Goal: Transaction & Acquisition: Obtain resource

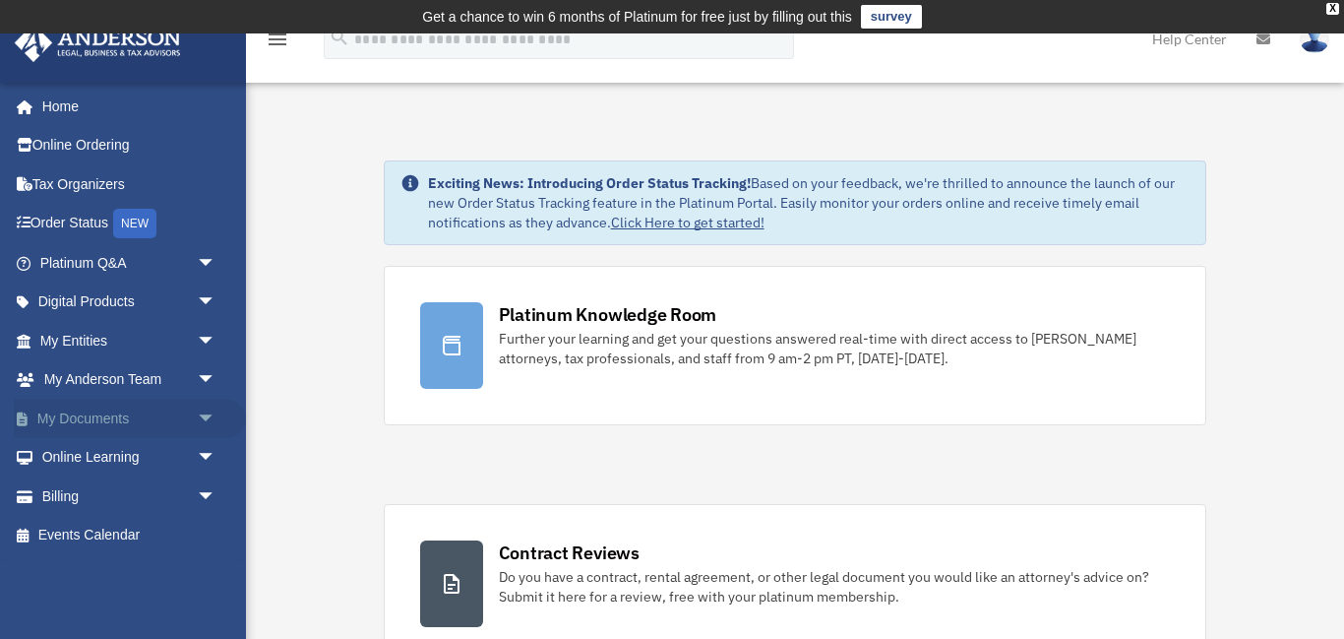
click at [107, 421] on link "My Documents arrow_drop_down" at bounding box center [130, 418] width 232 height 39
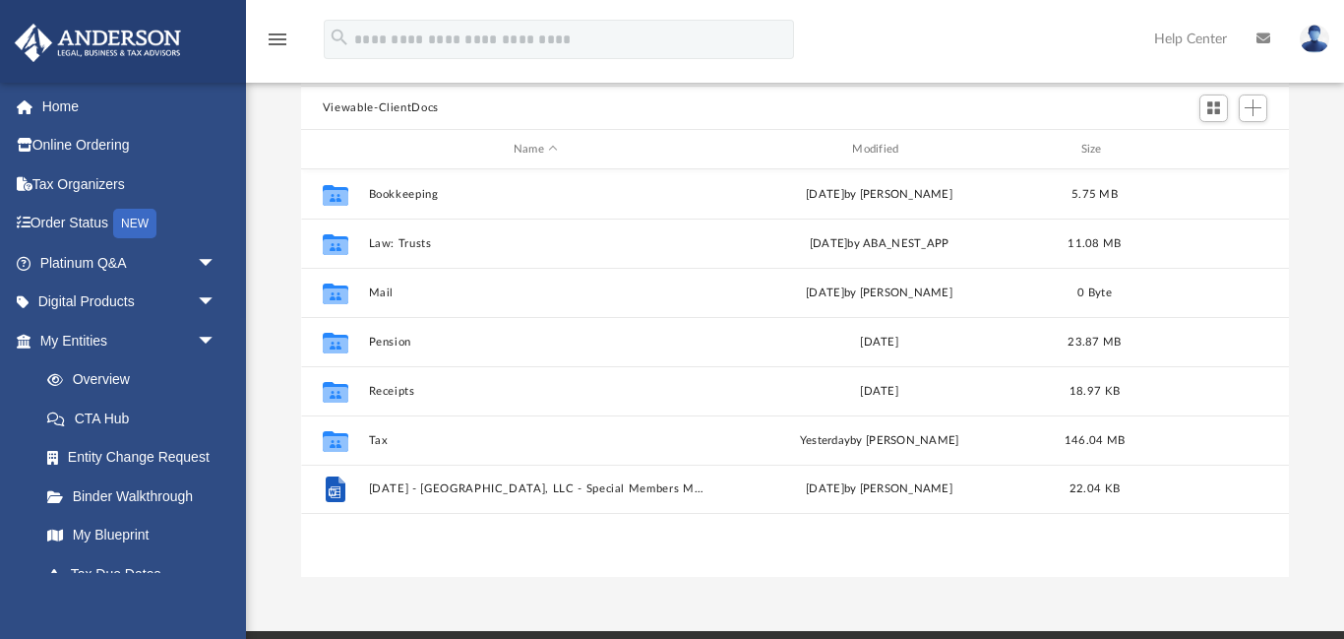
scroll to position [212, 0]
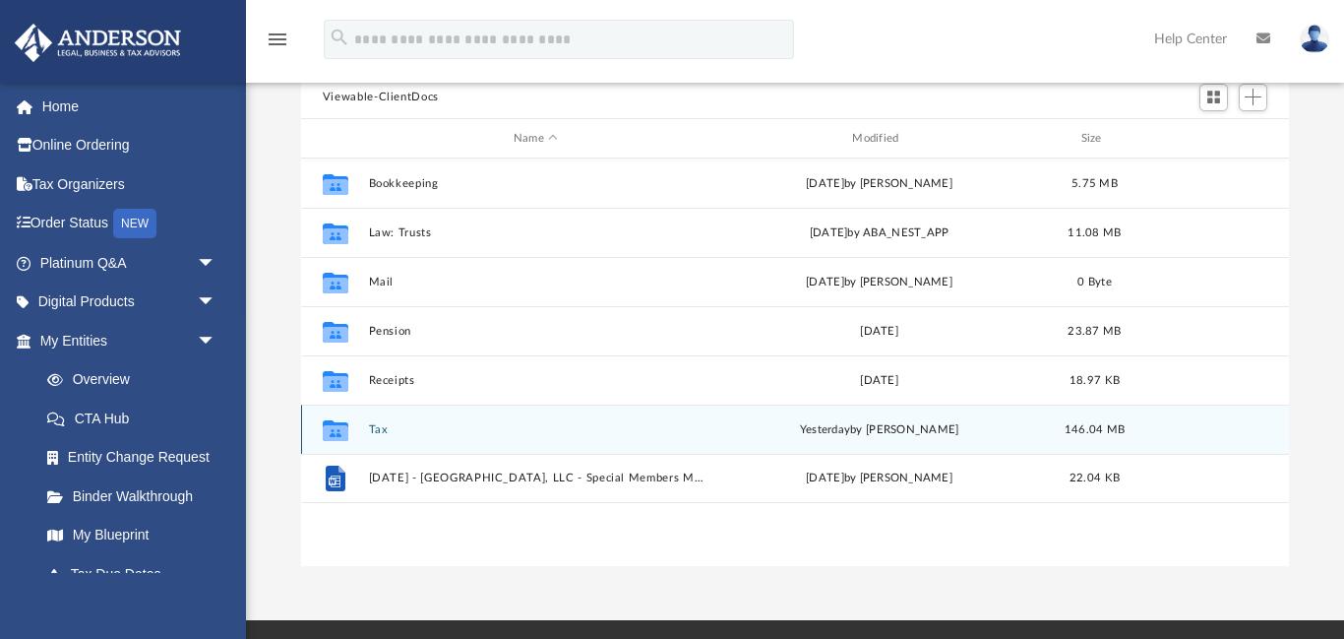
click at [378, 426] on button "Tax" at bounding box center [535, 429] width 335 height 13
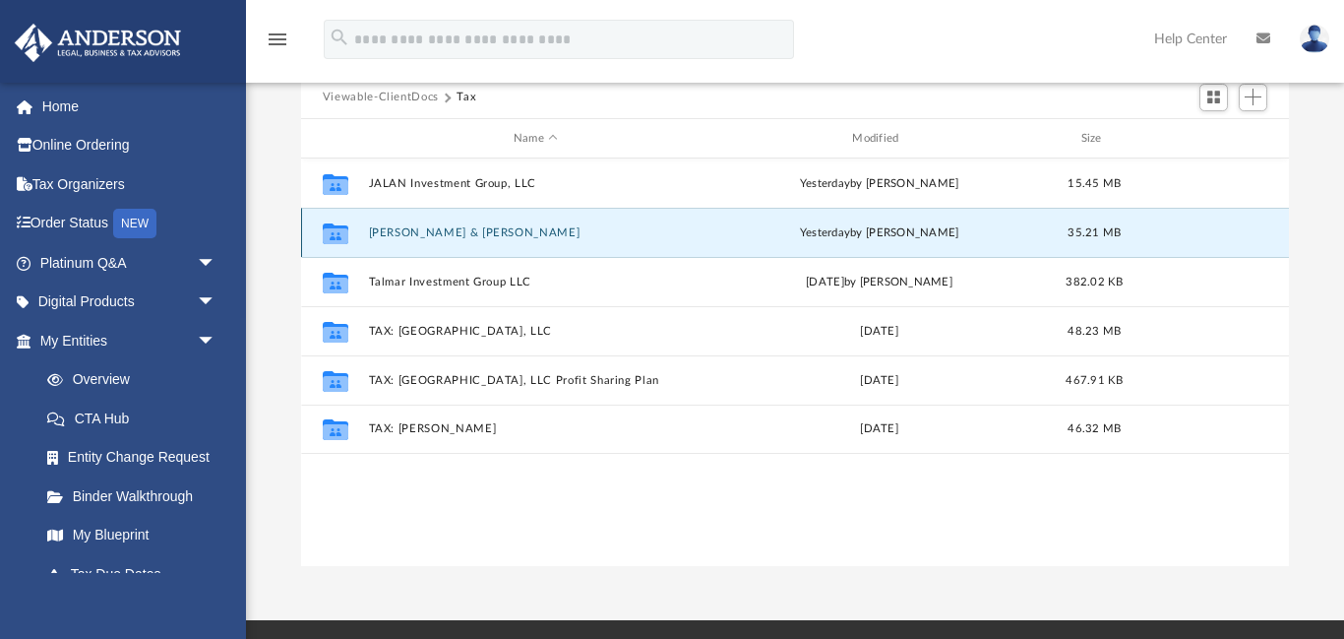
click at [485, 231] on button "Pittman, Thomas & Mary" at bounding box center [535, 232] width 335 height 13
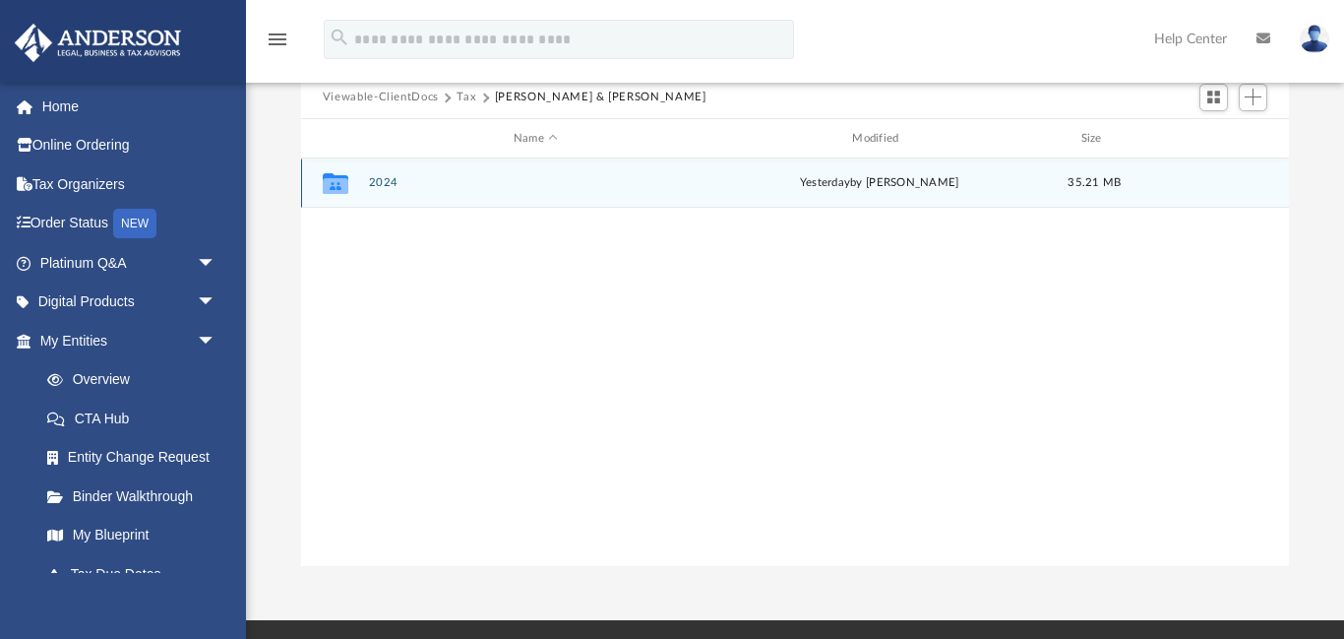
click at [384, 183] on button "2024" at bounding box center [535, 183] width 335 height 13
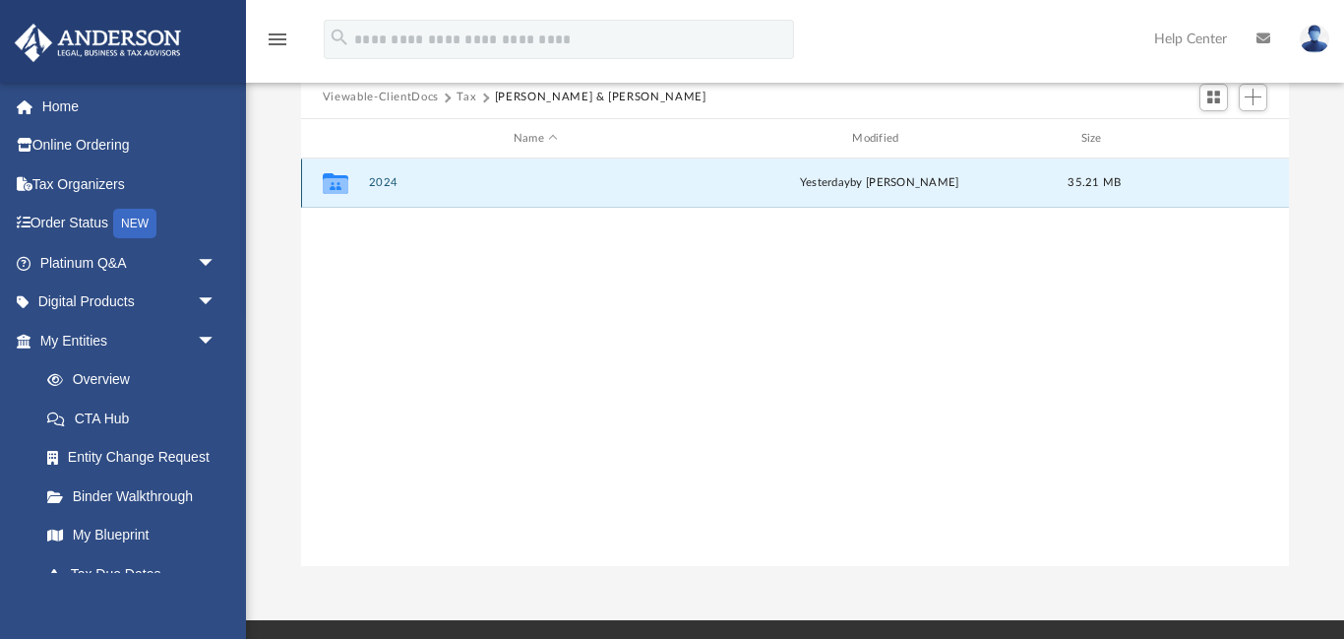
click at [384, 183] on button "2024" at bounding box center [535, 183] width 335 height 13
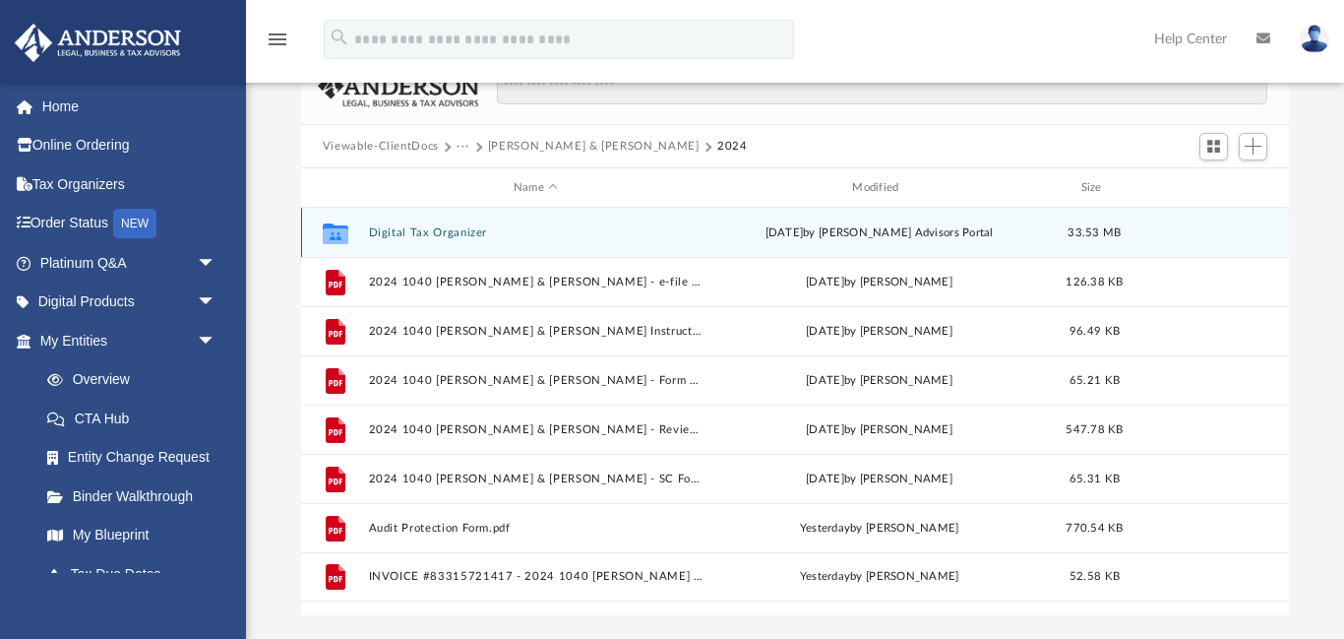
scroll to position [148, 0]
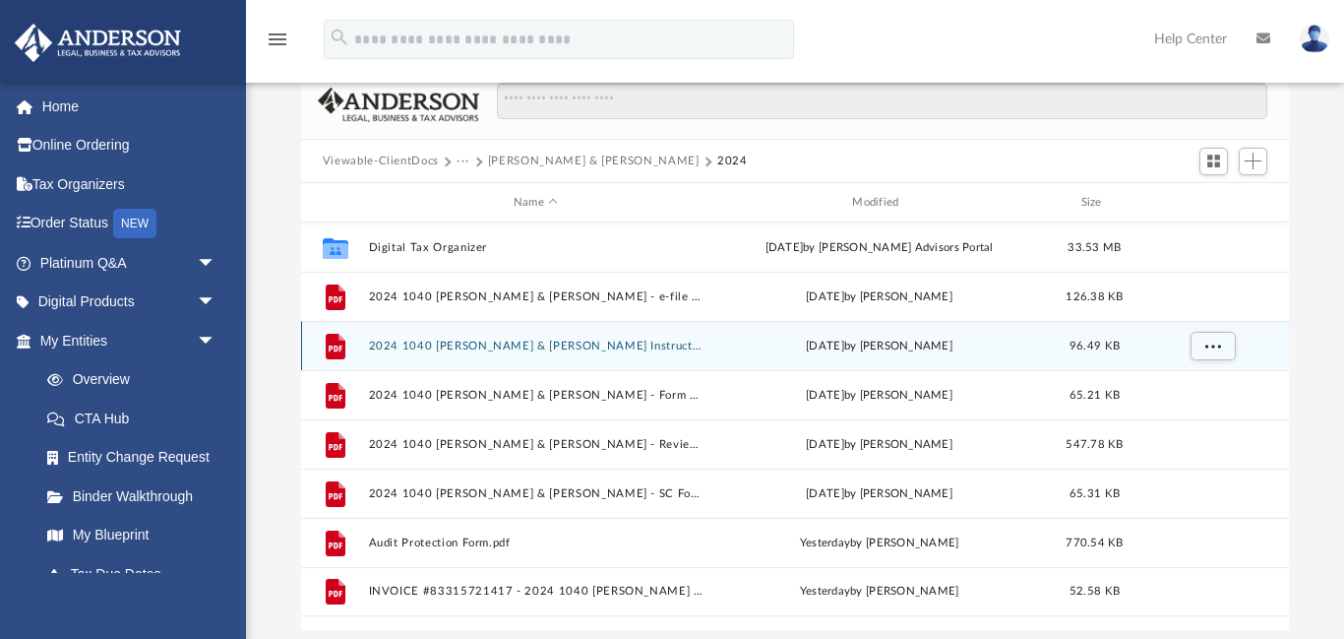
click at [424, 344] on button "2024 1040 Pittman, Thomas & Mary - Filing Instructions.pdf" at bounding box center [535, 346] width 335 height 13
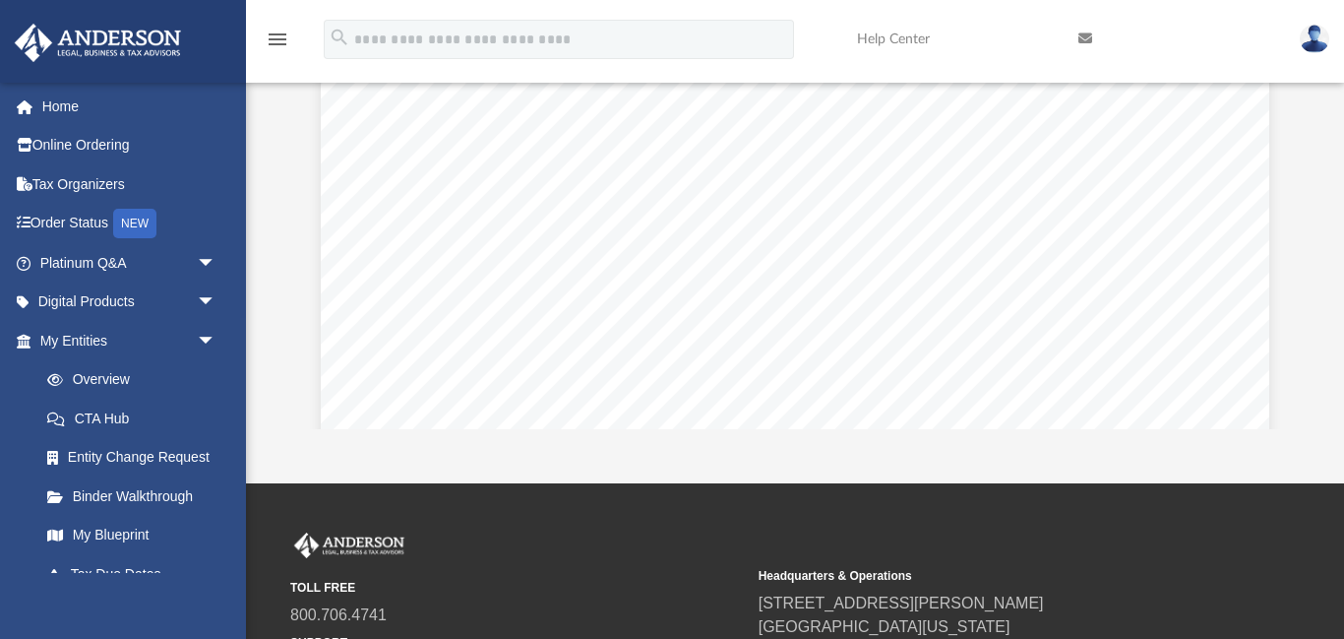
scroll to position [352, 0]
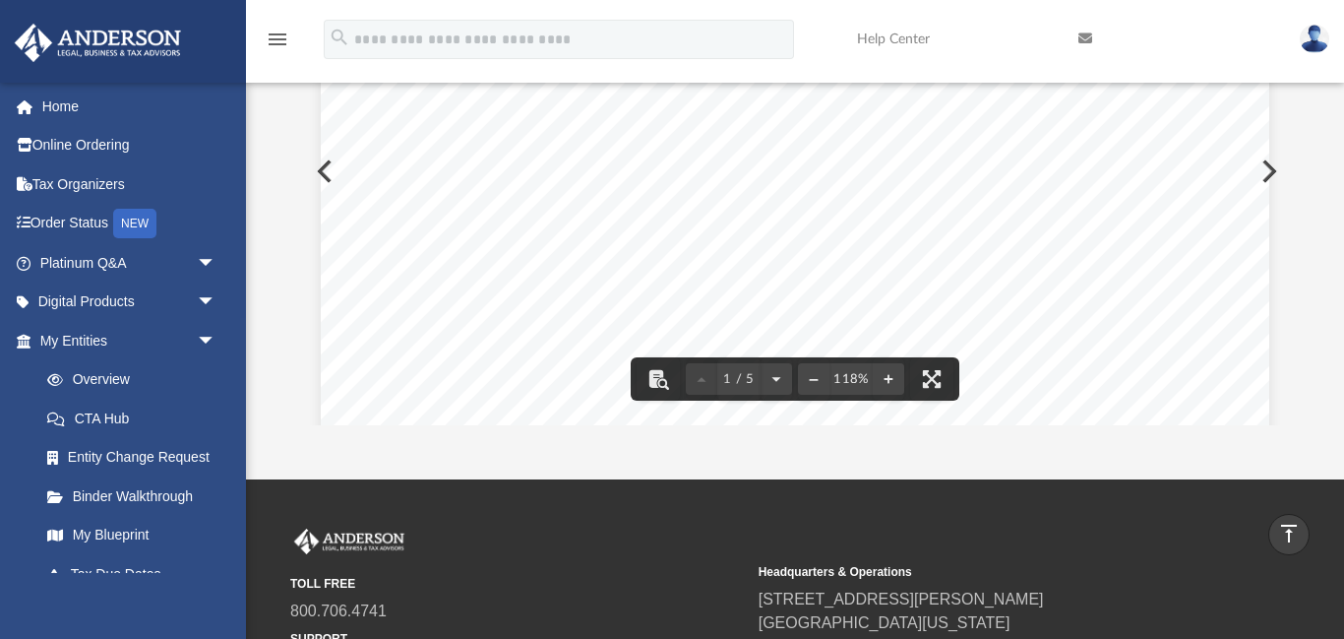
click at [1271, 172] on button "Preview" at bounding box center [1267, 171] width 43 height 55
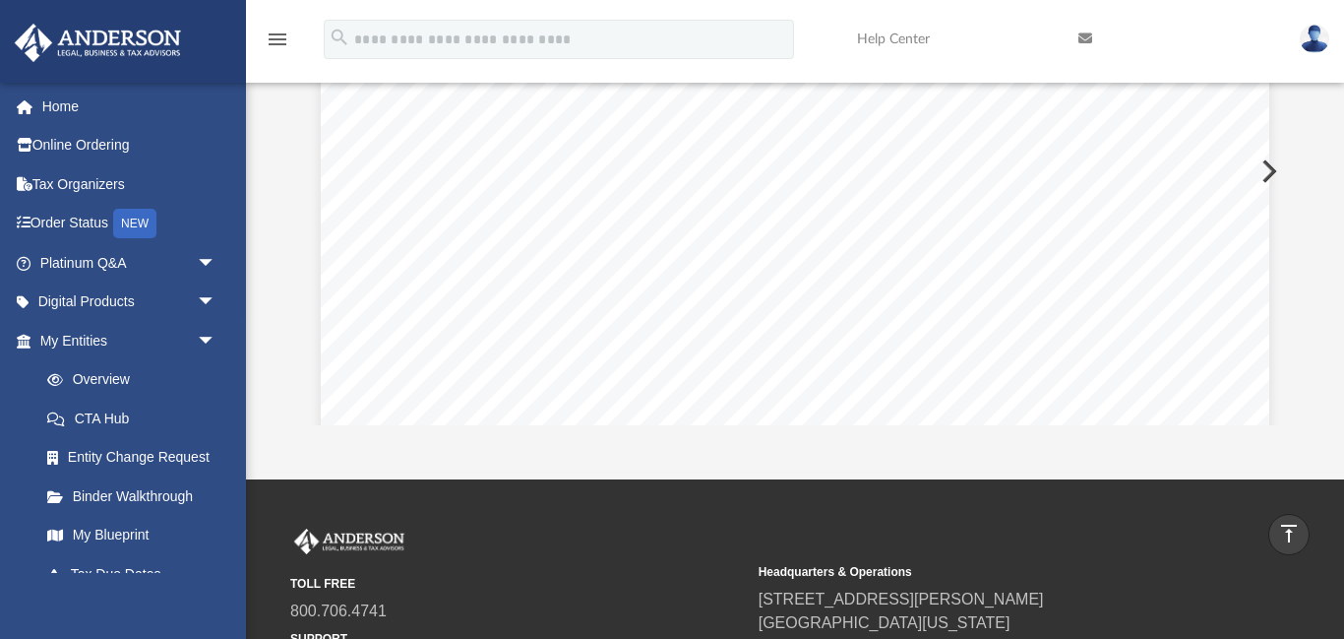
scroll to position [217, 0]
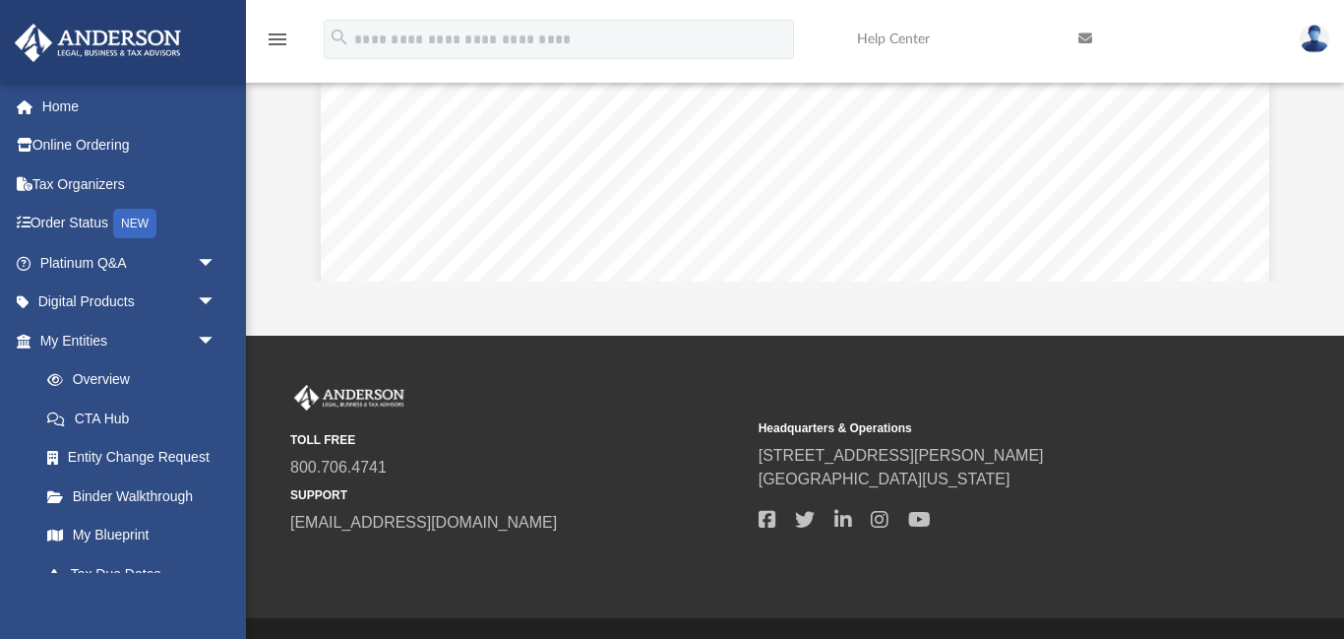
scroll to position [0, 0]
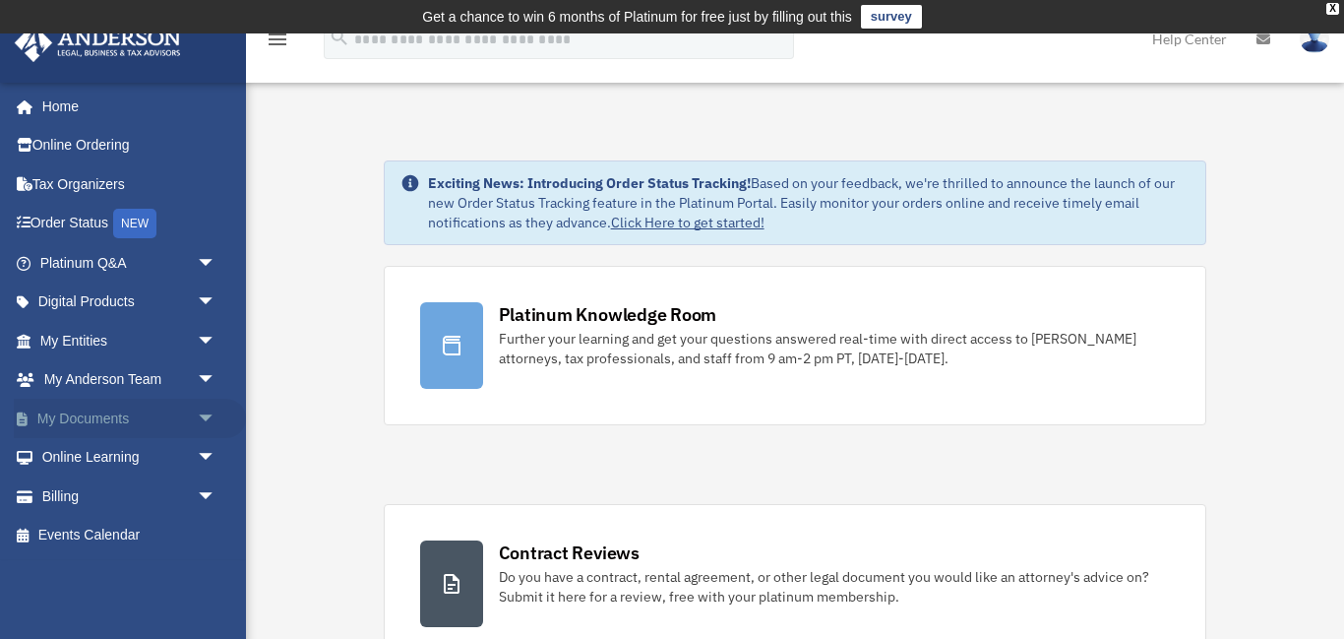
click at [92, 420] on link "My Documents arrow_drop_down" at bounding box center [130, 418] width 232 height 39
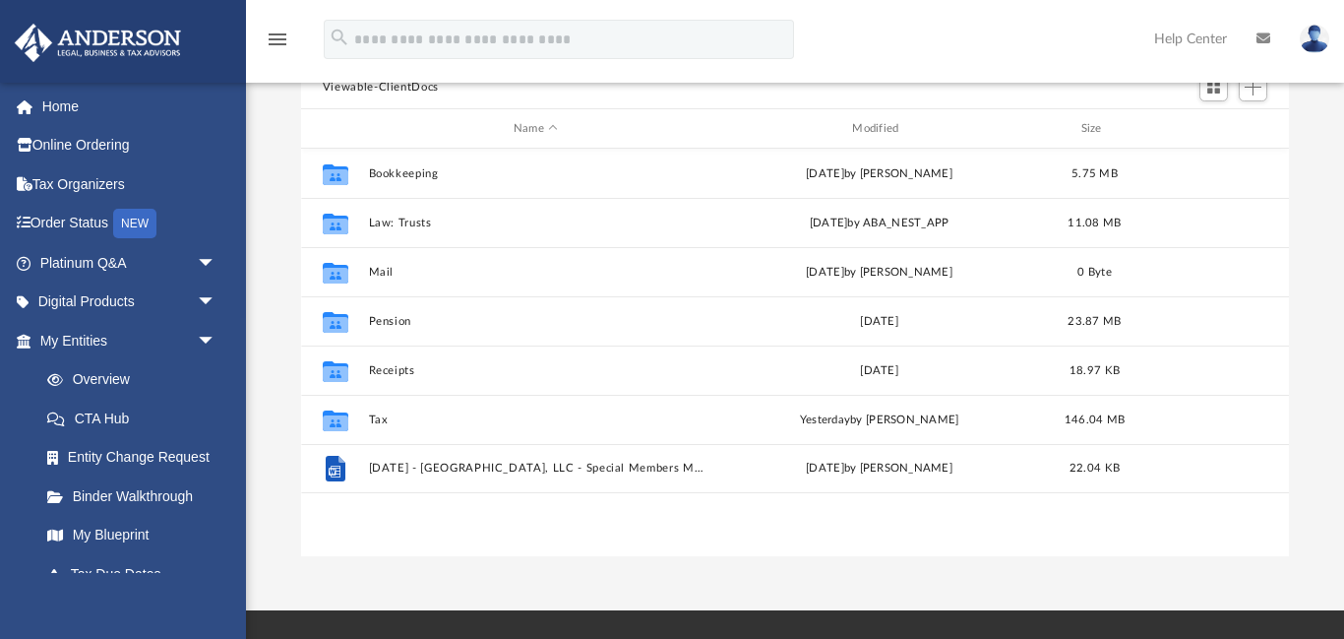
scroll to position [225, 0]
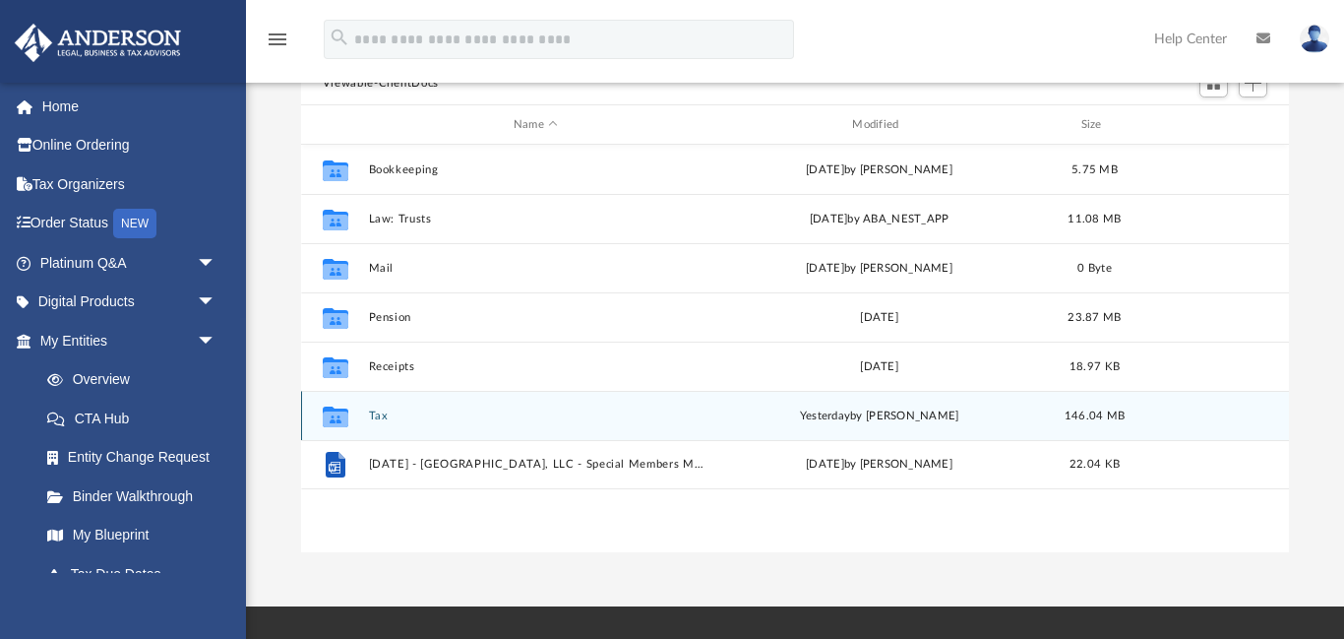
click at [375, 417] on button "Tax" at bounding box center [535, 415] width 335 height 13
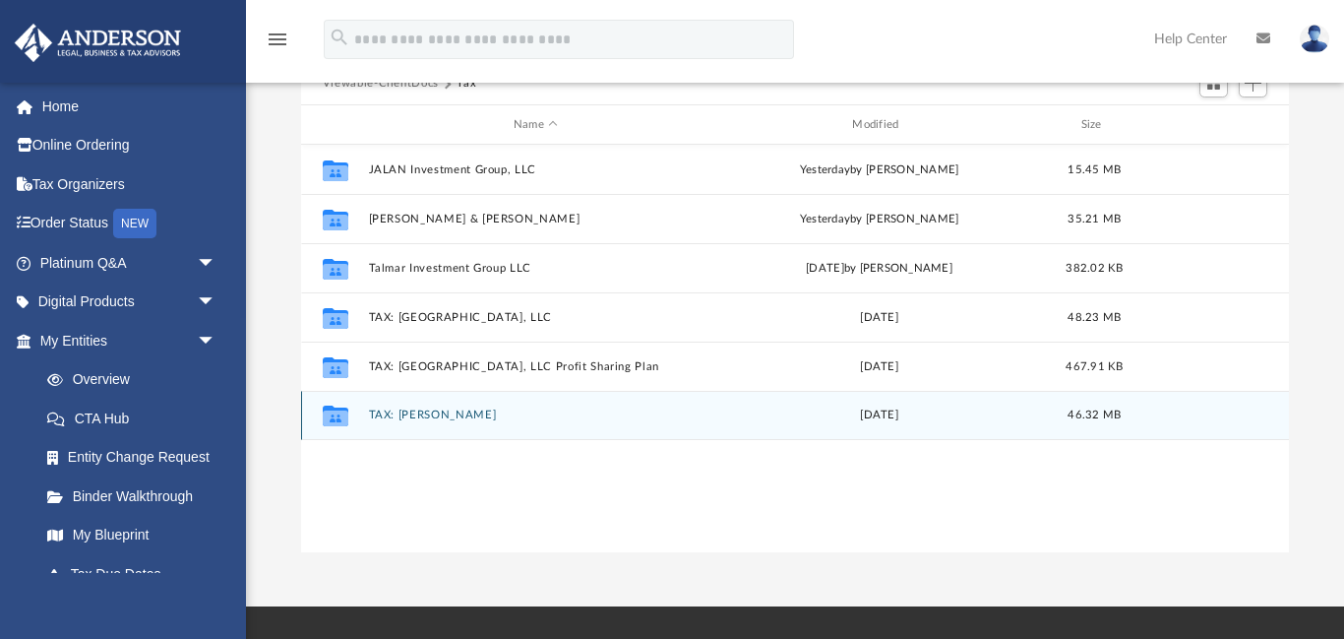
click at [427, 413] on button "TAX: Pittman, Mary" at bounding box center [535, 415] width 335 height 13
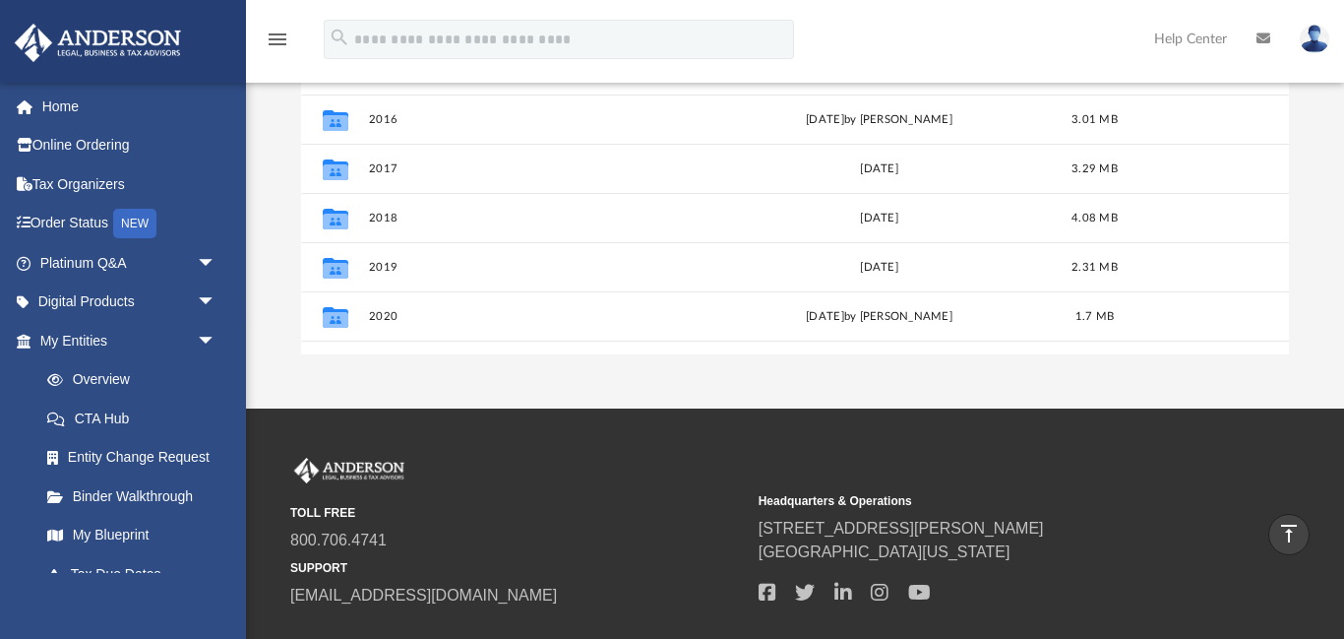
scroll to position [387, 0]
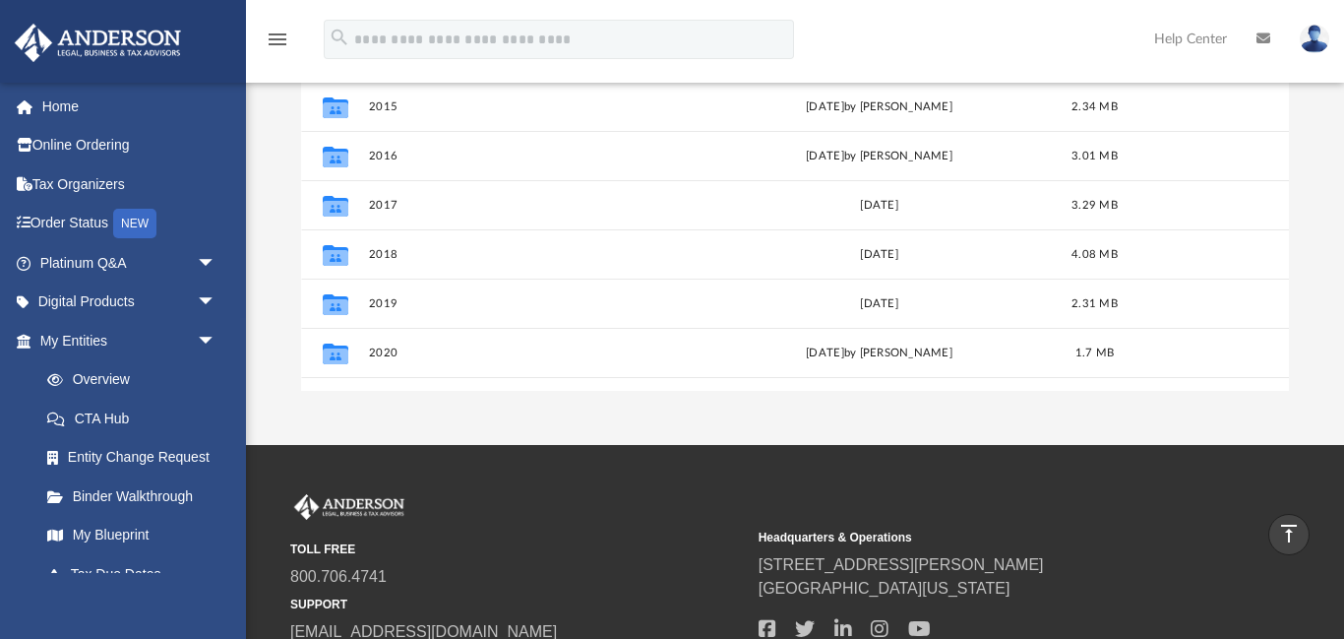
click at [1301, 232] on div "Difficulty viewing your box folder? You can also access your account directly o…" at bounding box center [795, 77] width 1098 height 629
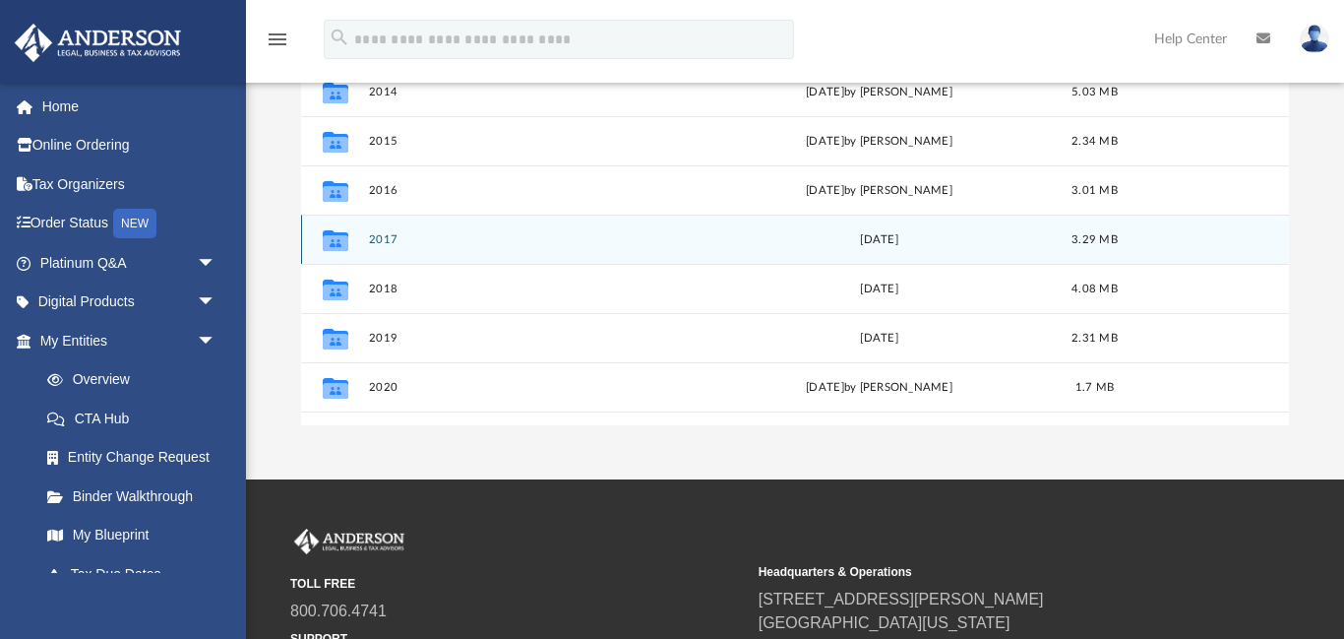
scroll to position [354, 0]
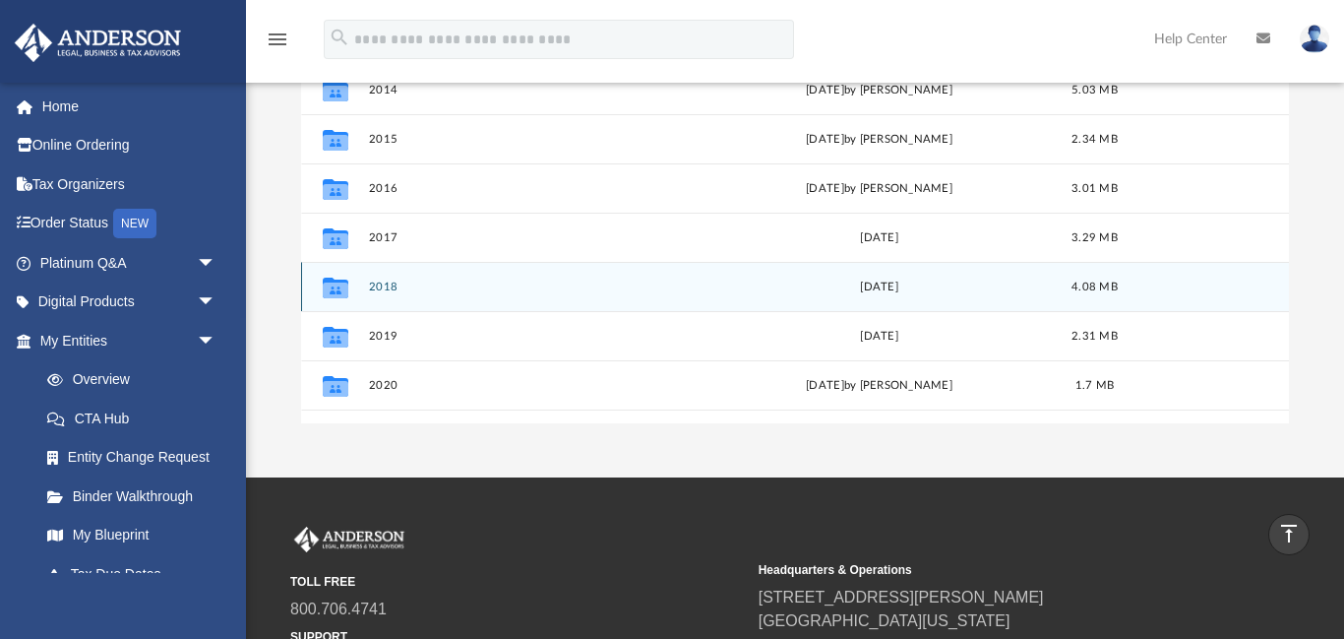
click at [1288, 268] on div "Collaborated Folder 2018 Wed Nov 11 2020 4.08 MB" at bounding box center [795, 286] width 988 height 49
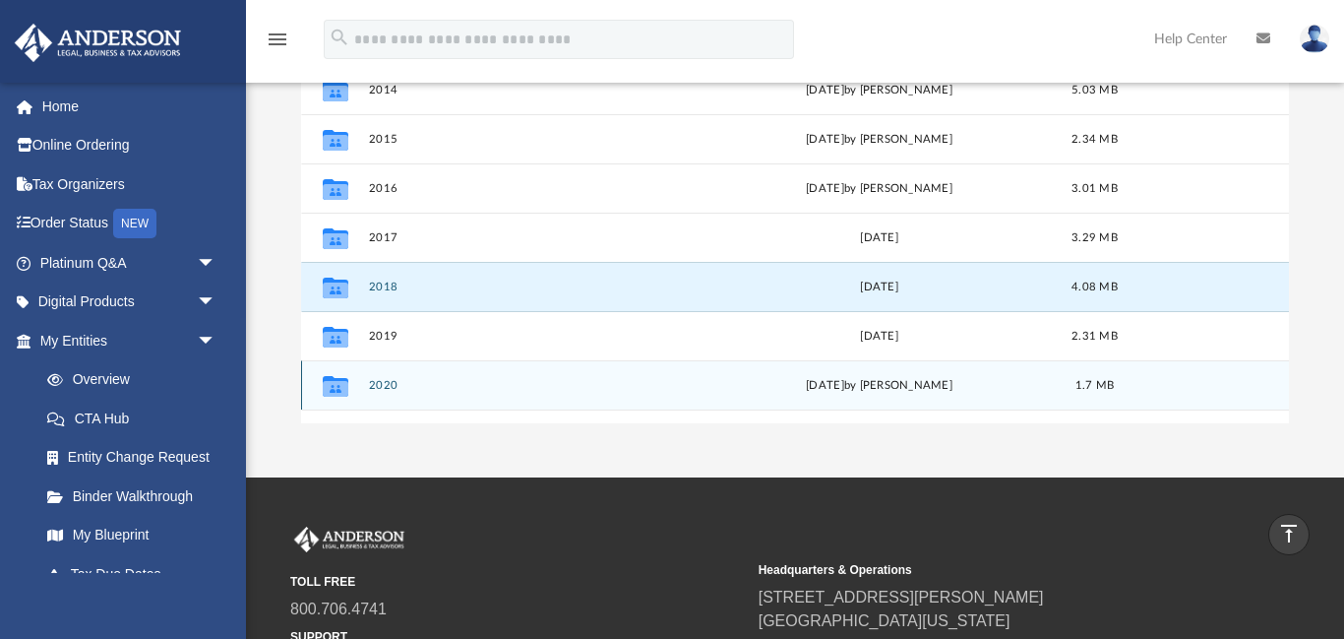
click at [876, 377] on div "Wed May 18 2022 by Mary Pittman" at bounding box center [879, 386] width 335 height 18
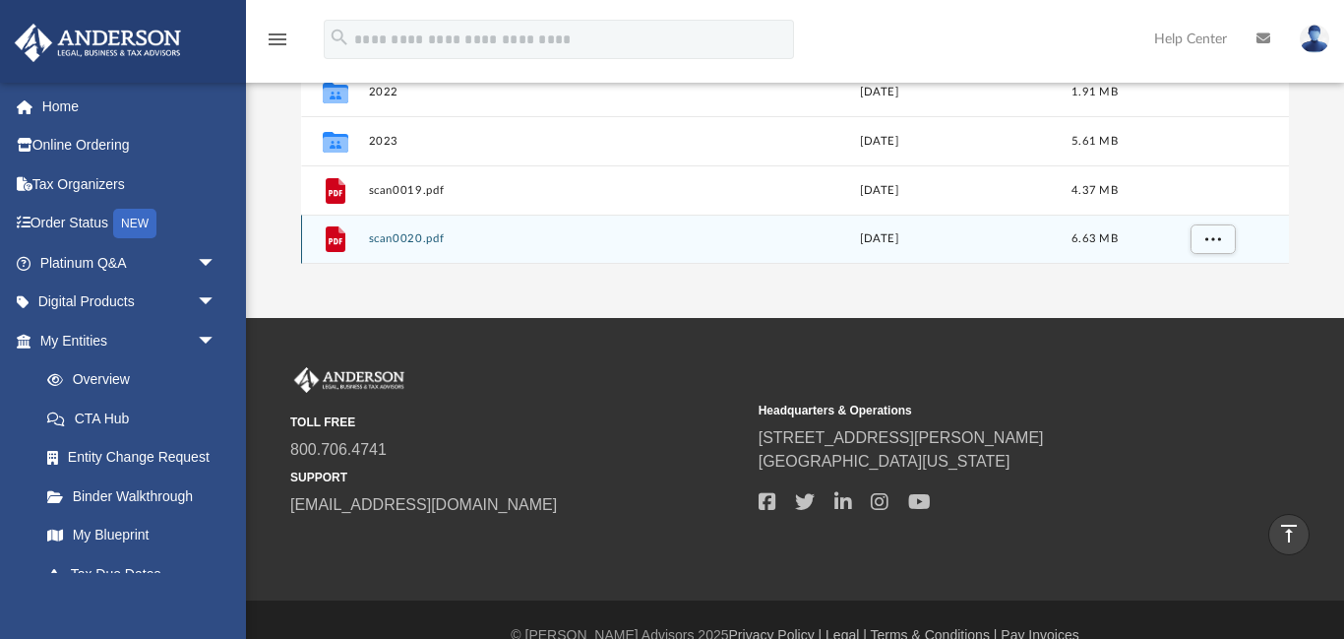
scroll to position [527, 0]
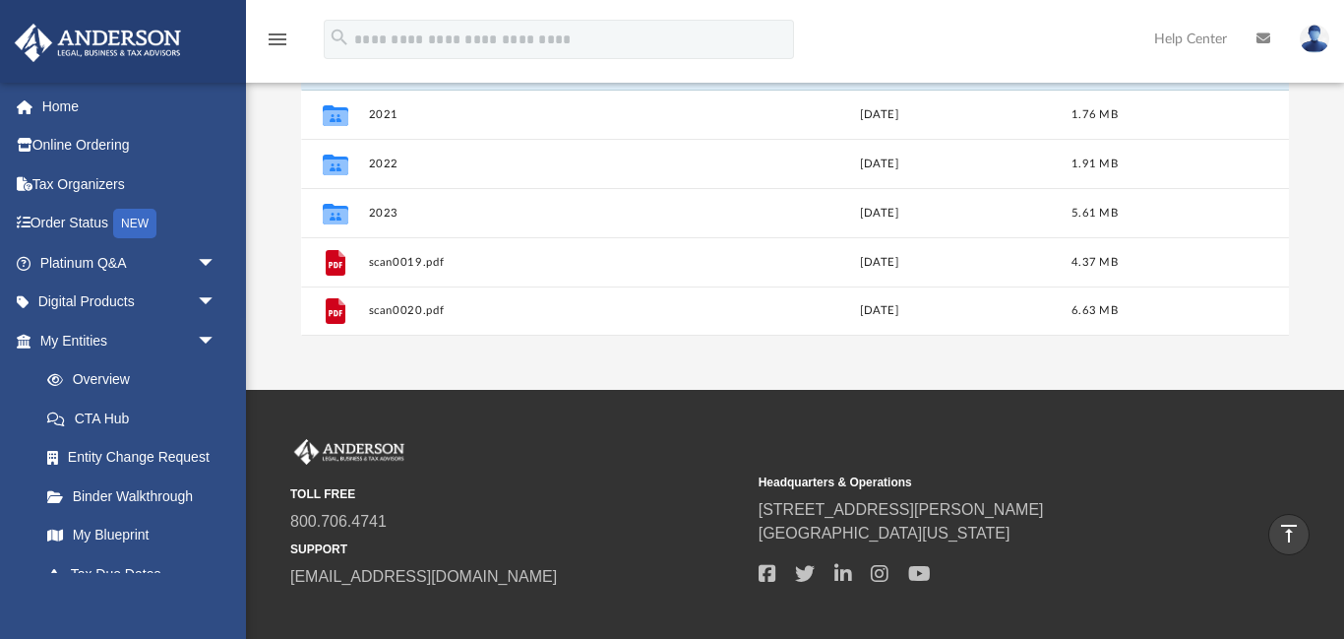
scroll to position [464, 0]
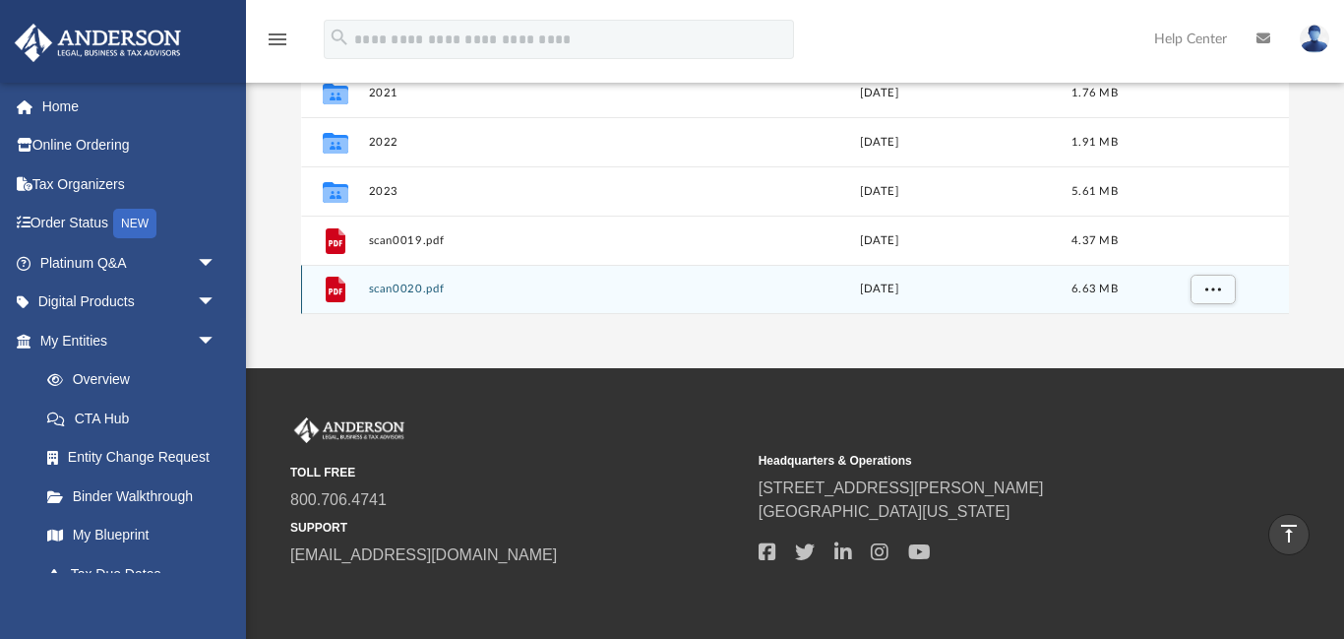
drag, startPoint x: 1287, startPoint y: 296, endPoint x: 1296, endPoint y: 345, distance: 50.0
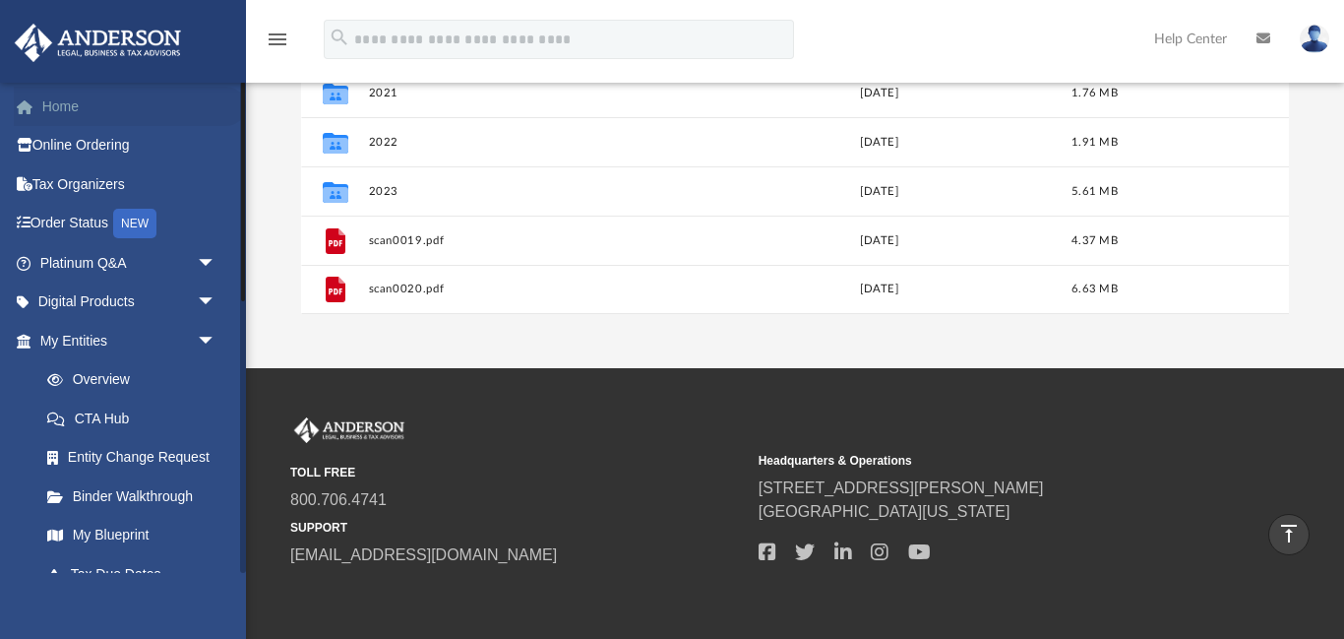
click at [63, 104] on link "Home" at bounding box center [130, 106] width 232 height 39
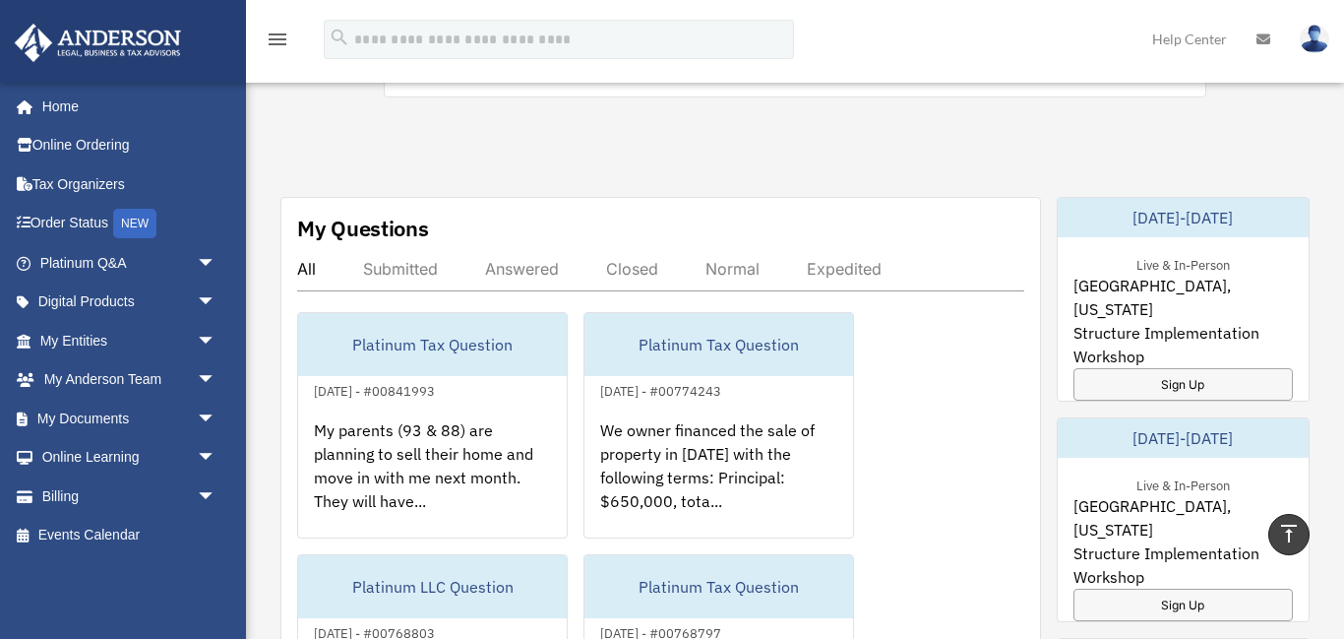
scroll to position [1051, 0]
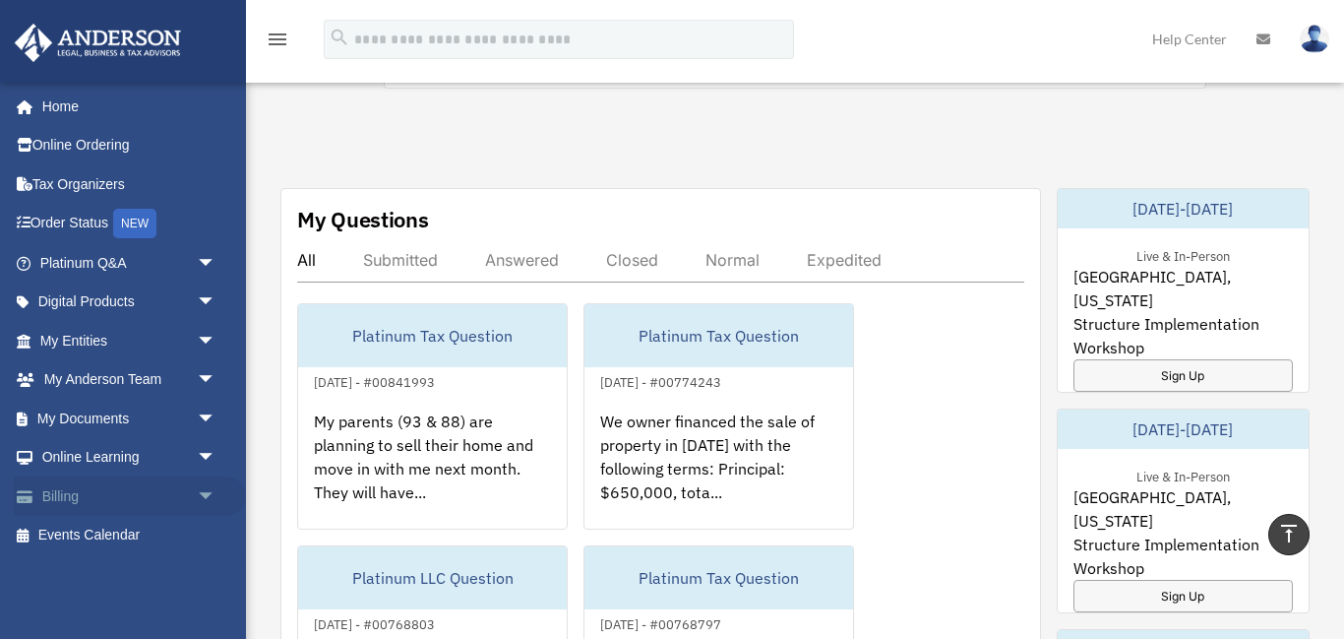
click at [63, 496] on link "Billing arrow_drop_down" at bounding box center [130, 495] width 232 height 39
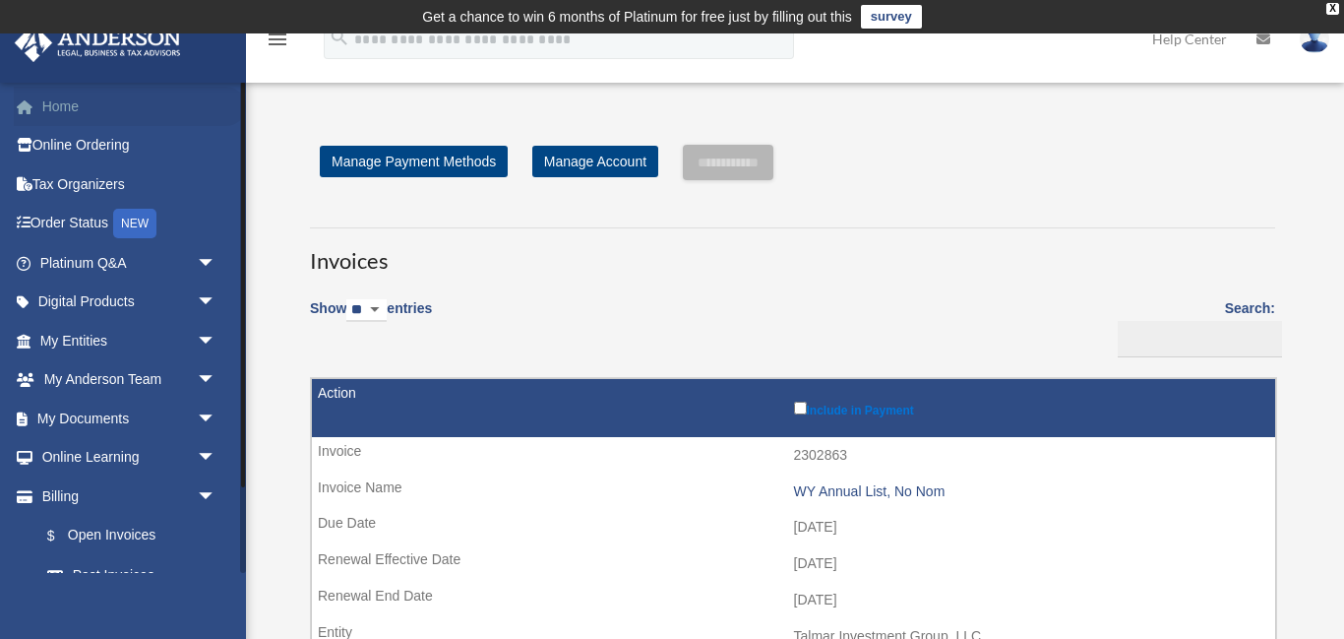
click at [41, 110] on link "Home" at bounding box center [130, 106] width 232 height 39
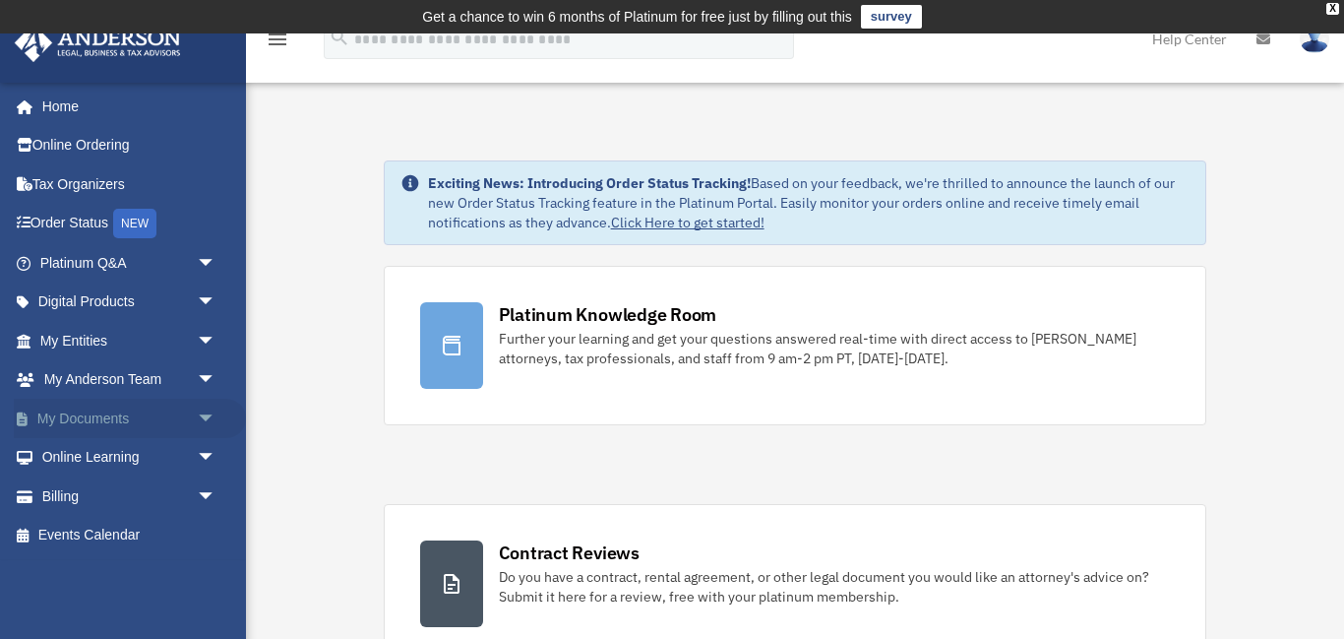
click at [105, 418] on link "My Documents arrow_drop_down" at bounding box center [130, 418] width 232 height 39
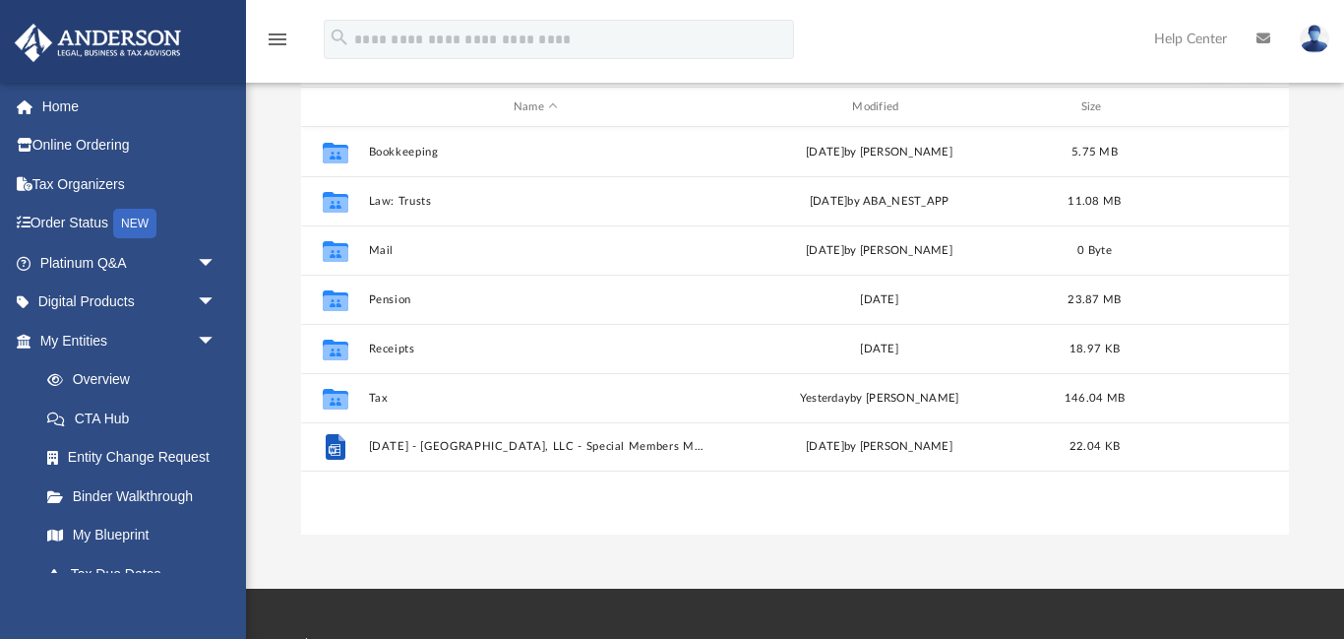
scroll to position [245, 0]
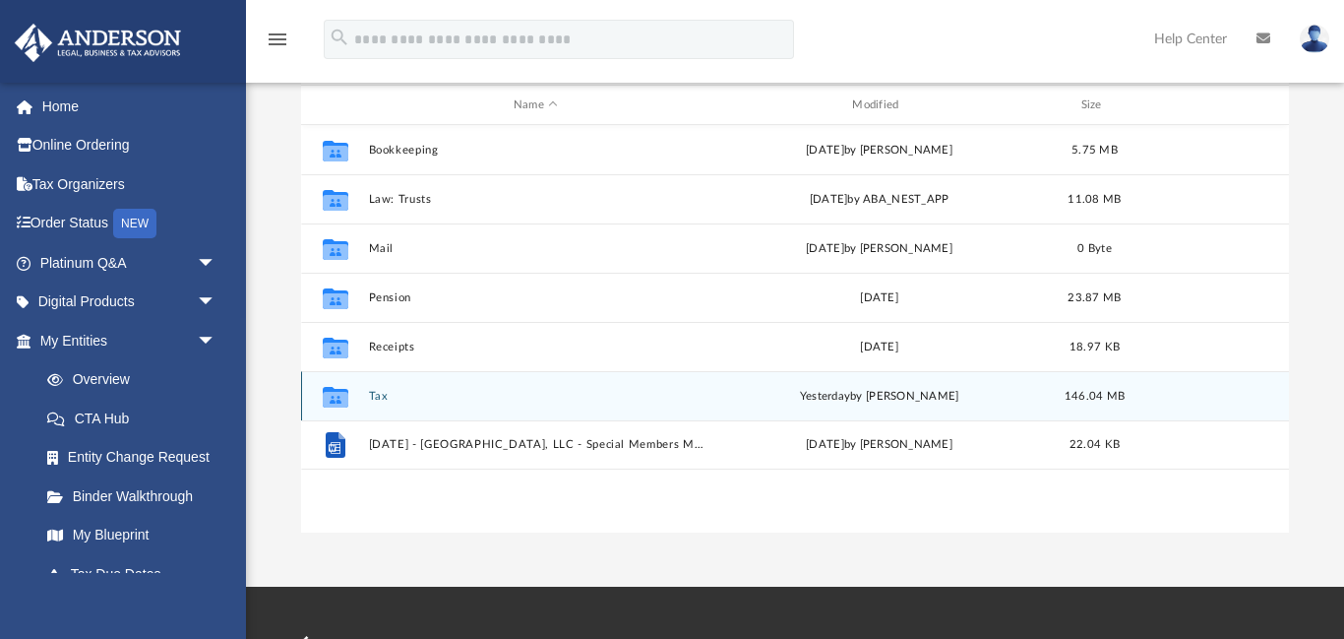
click at [378, 394] on button "Tax" at bounding box center [535, 396] width 335 height 13
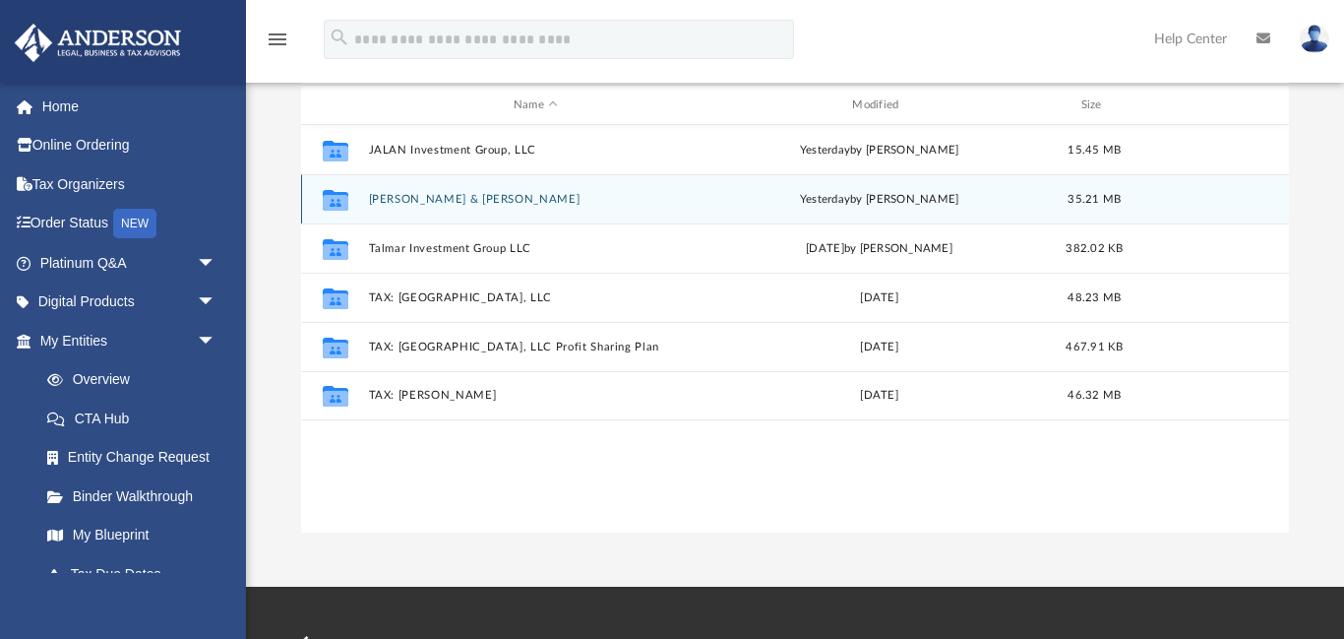
click at [376, 198] on button "[PERSON_NAME] & [PERSON_NAME]" at bounding box center [535, 199] width 335 height 13
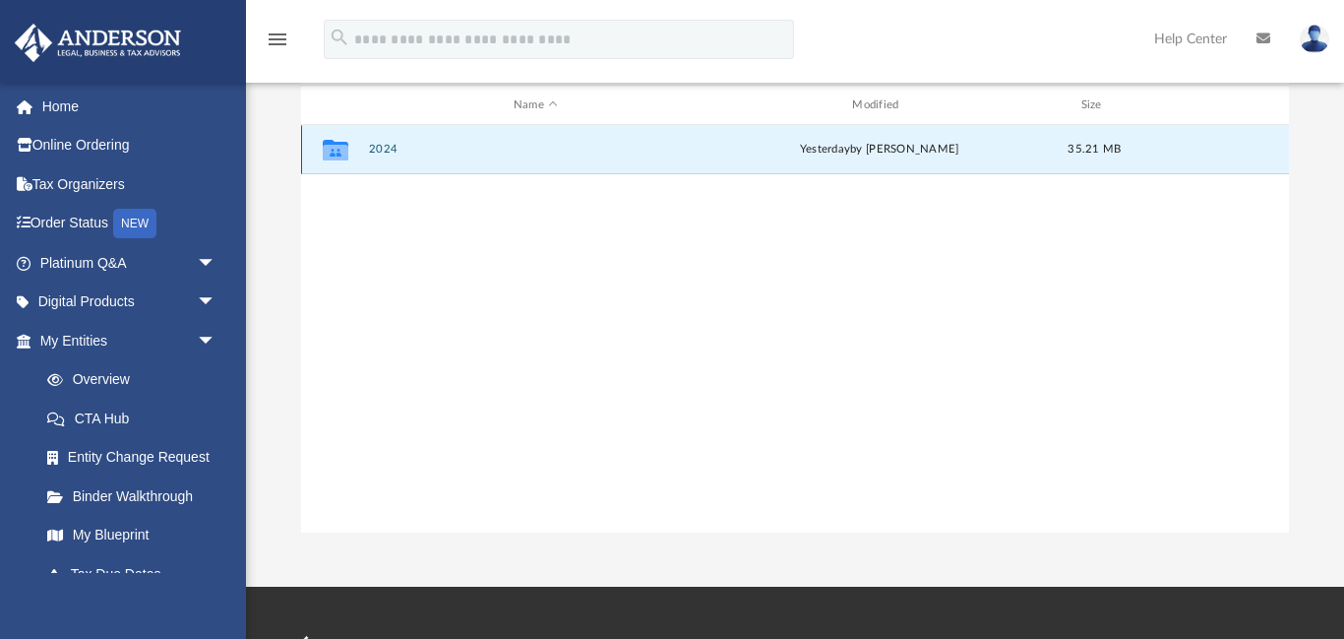
click at [384, 147] on button "2024" at bounding box center [535, 150] width 335 height 13
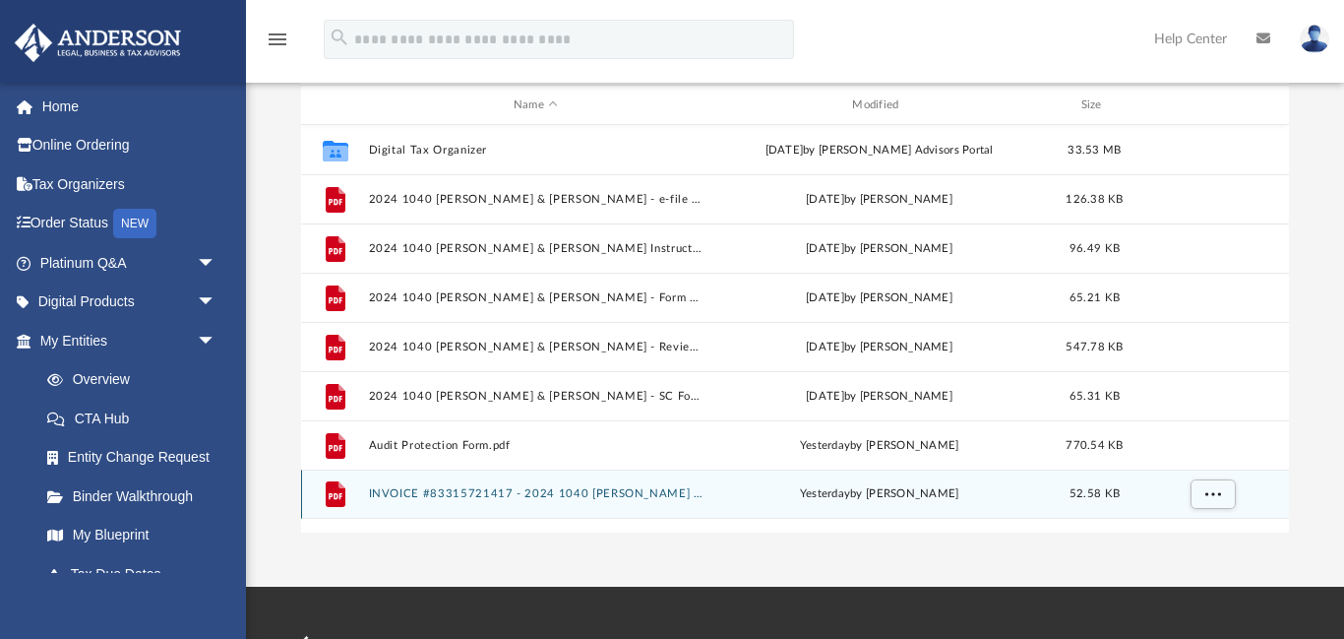
click at [528, 492] on button "INVOICE #83315721417 - 2024 1040 Pittman, Thomas & Mary.pdf" at bounding box center [535, 494] width 335 height 13
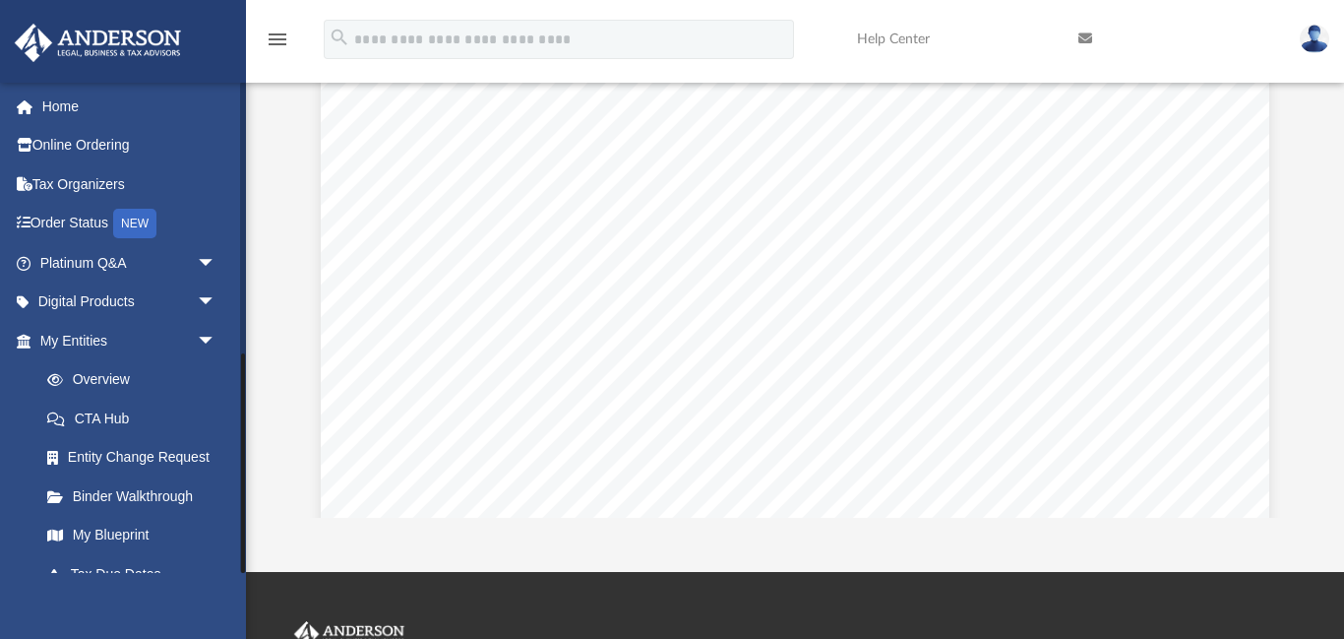
scroll to position [608, 0]
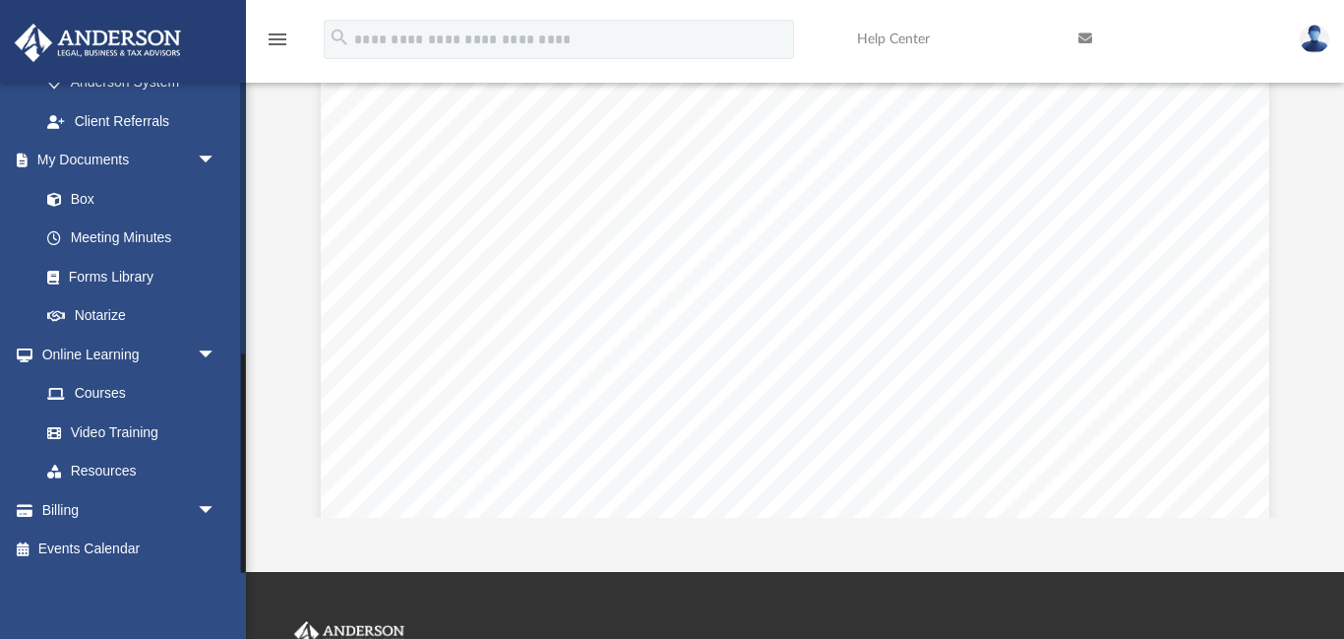
drag, startPoint x: 244, startPoint y: 566, endPoint x: 244, endPoint y: 581, distance: 14.8
click at [244, 581] on div "meadowviewplace@hotmail.com Sign Out meadowviewplace@hotmail.com Home Online Or…" at bounding box center [123, 401] width 246 height 639
click at [63, 510] on link "Billing arrow_drop_down" at bounding box center [130, 509] width 232 height 39
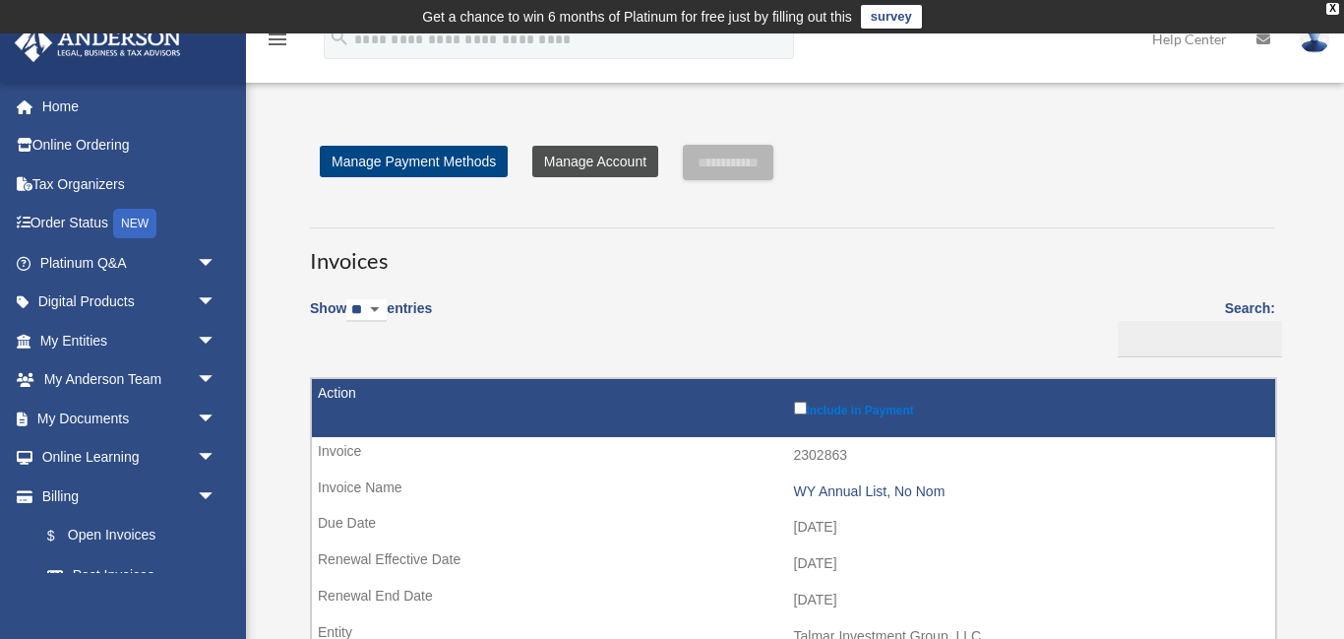
click at [573, 165] on link "Manage Account" at bounding box center [595, 161] width 126 height 31
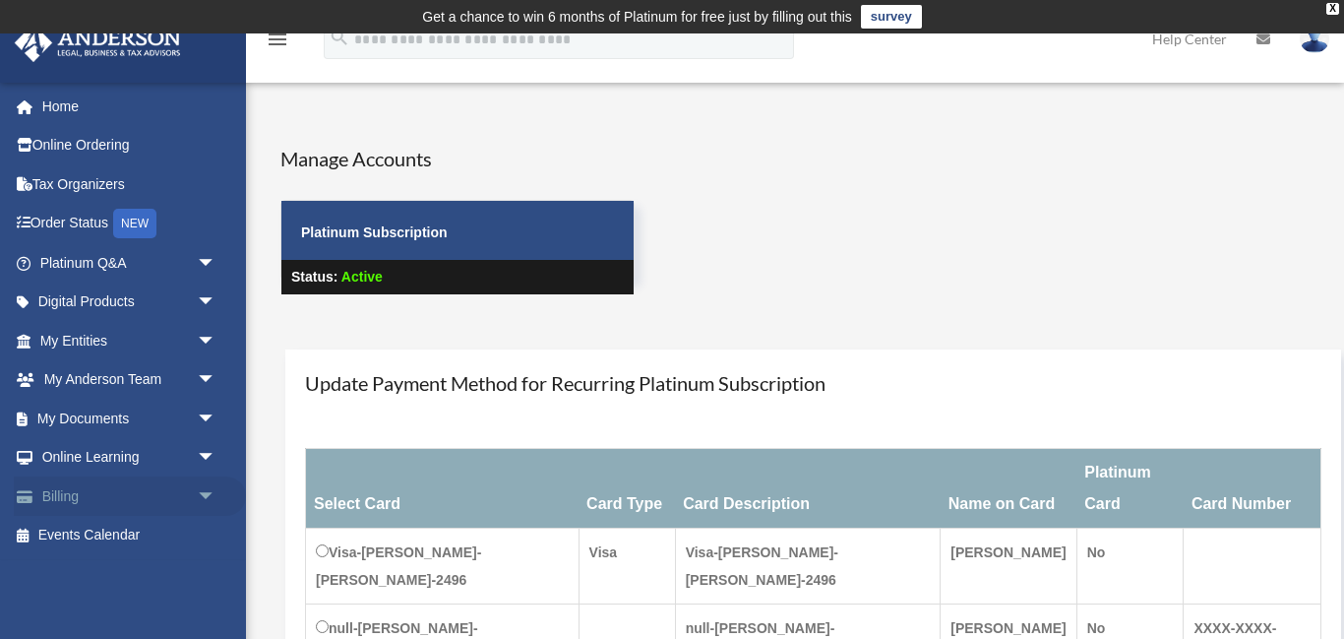
click at [50, 499] on link "Billing arrow_drop_down" at bounding box center [130, 495] width 232 height 39
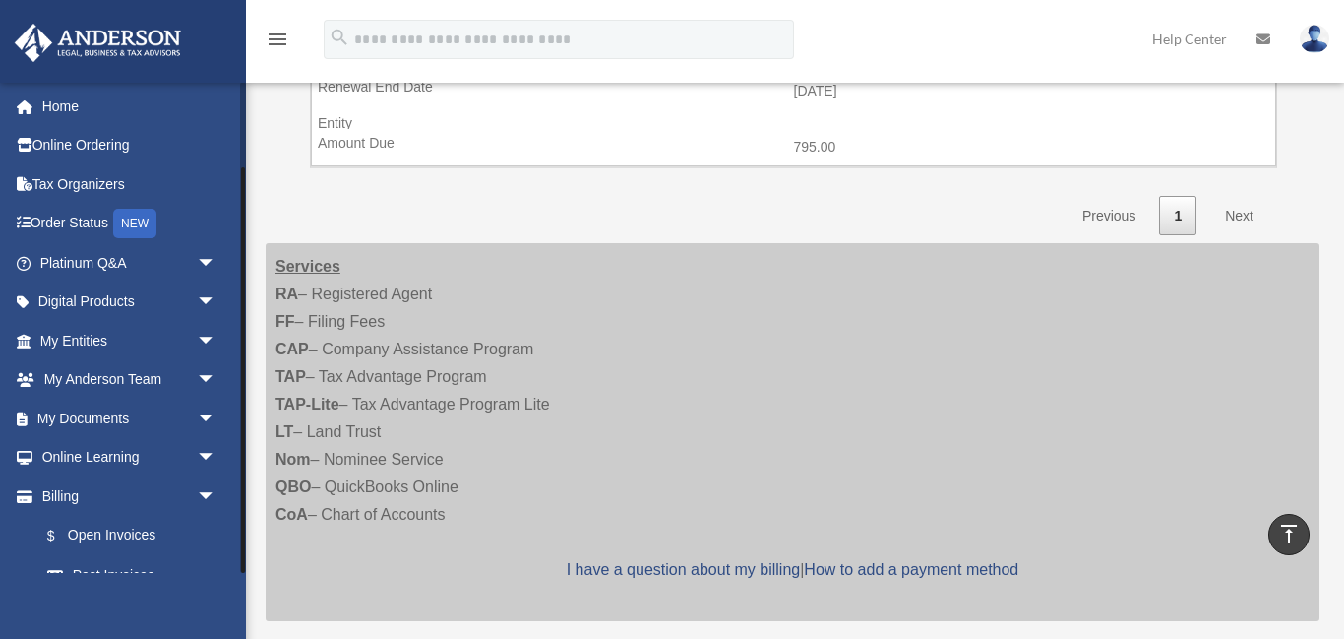
scroll to position [104, 0]
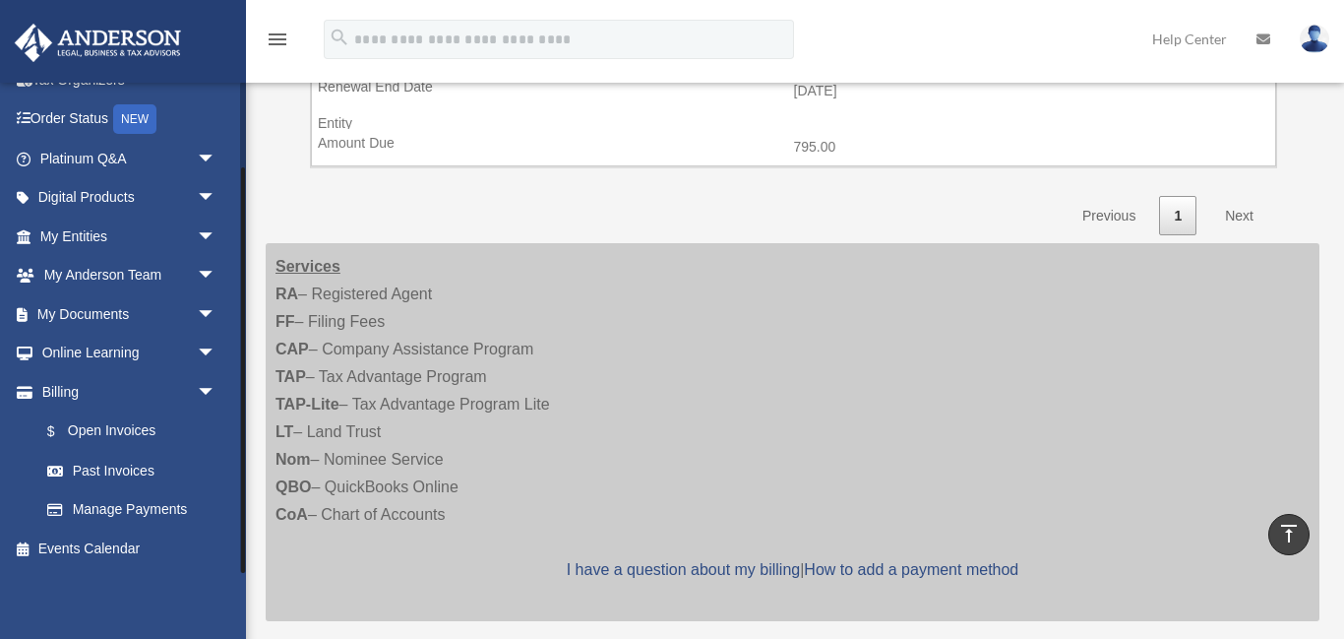
drag, startPoint x: 245, startPoint y: 481, endPoint x: 245, endPoint y: 500, distance: 18.7
click at [245, 500] on div at bounding box center [243, 327] width 6 height 491
click at [52, 393] on link "Billing arrow_drop_down" at bounding box center [130, 391] width 232 height 39
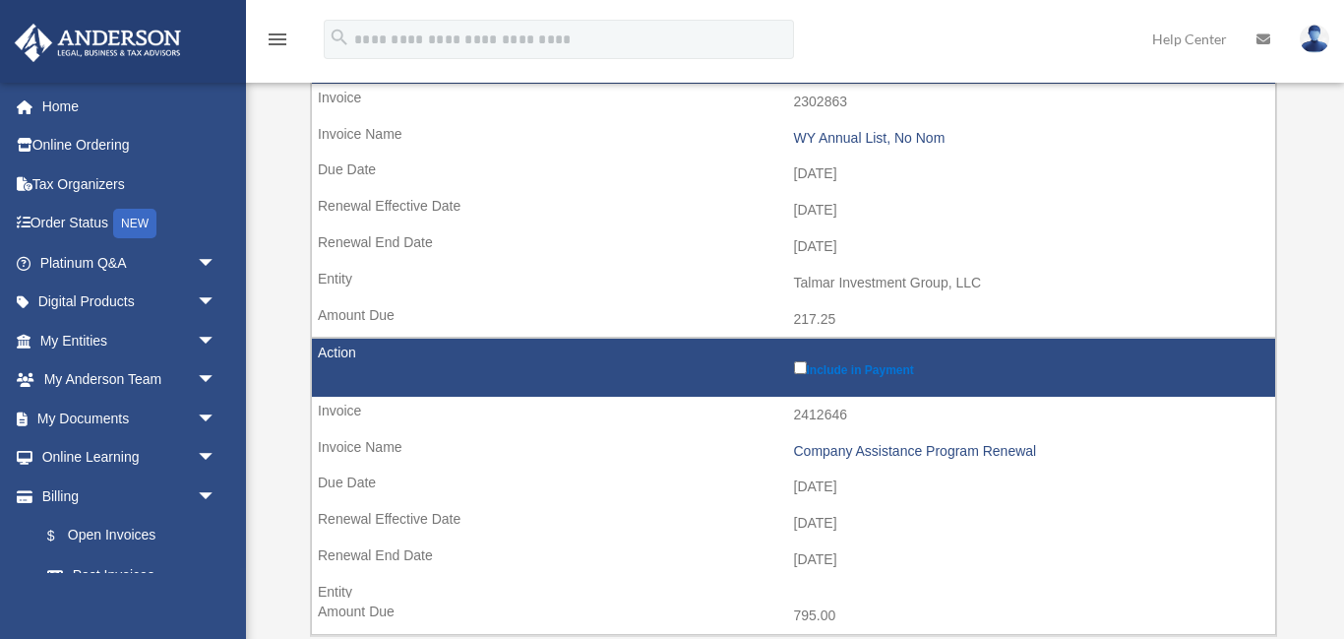
scroll to position [394, 0]
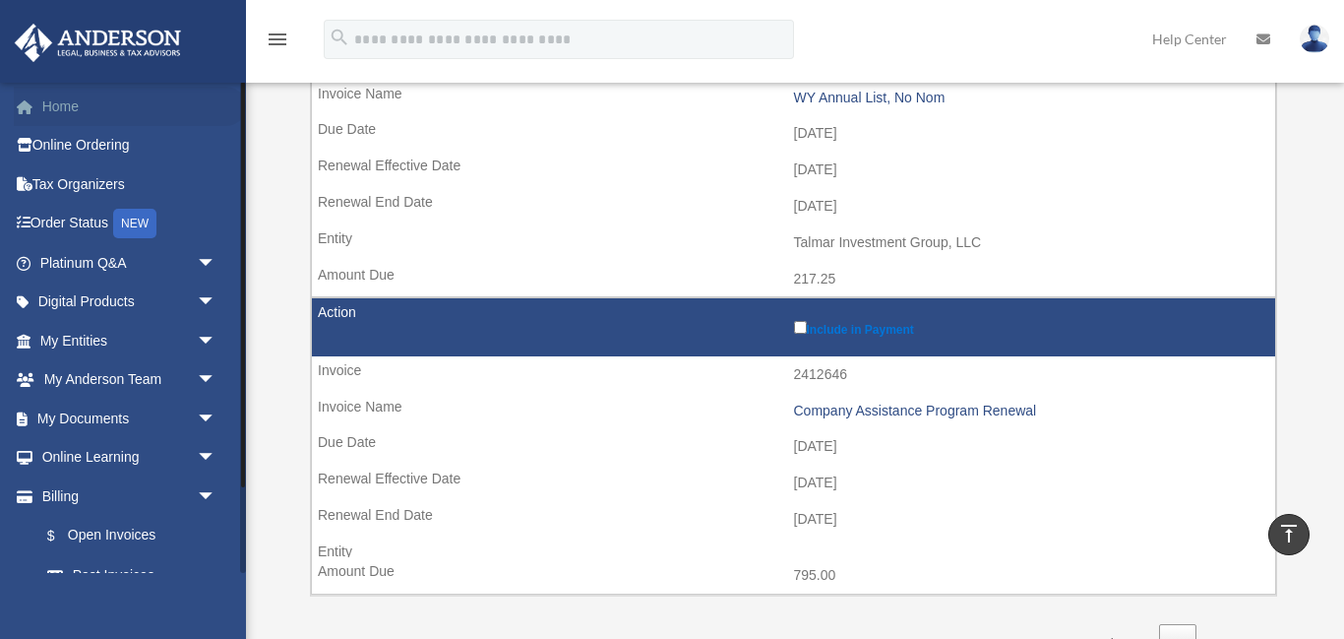
click at [50, 109] on link "Home" at bounding box center [130, 106] width 232 height 39
